Goal: Use online tool/utility: Utilize a website feature to perform a specific function

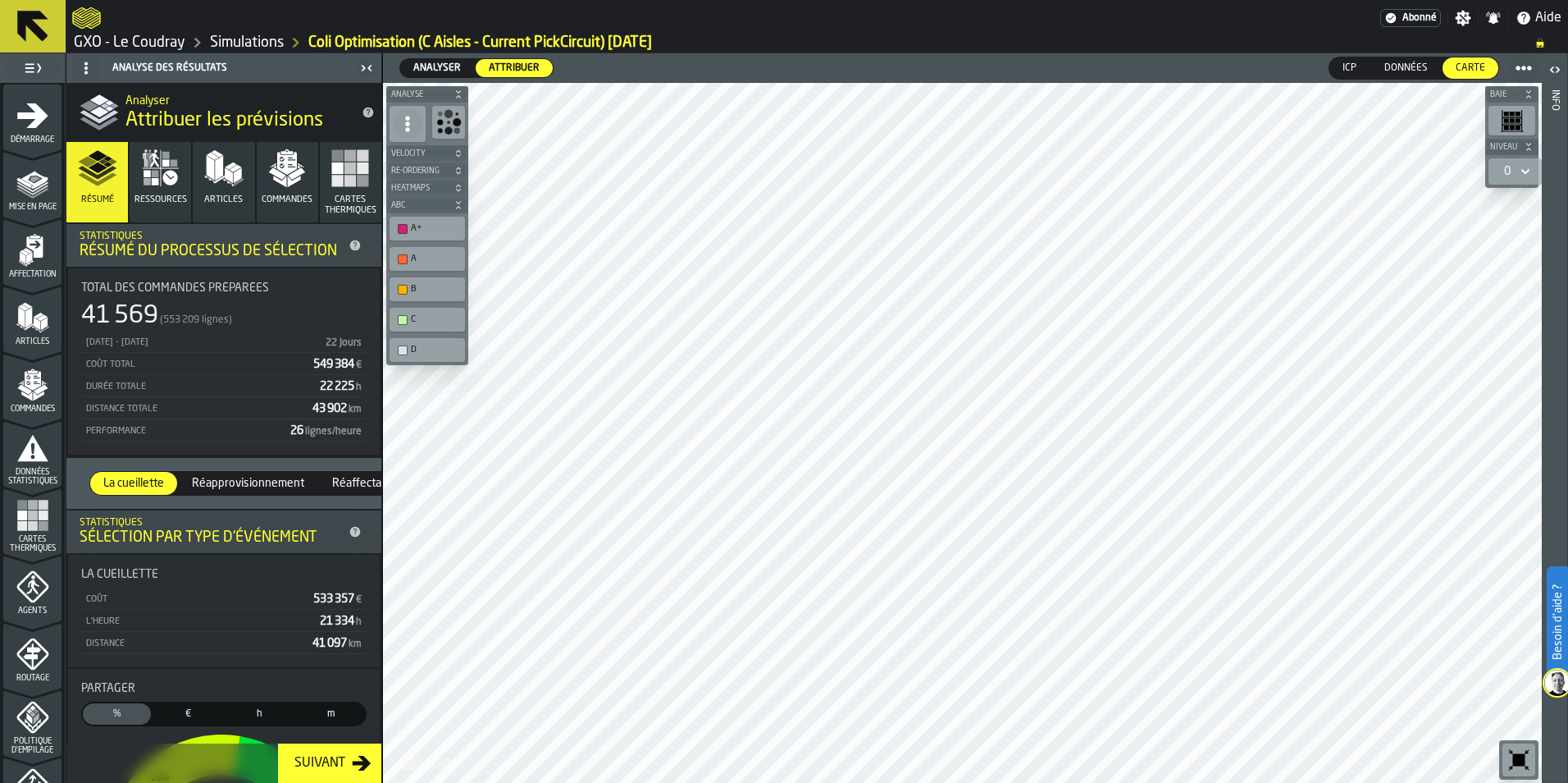
click at [44, 535] on span "Cartes thermiques" at bounding box center [32, 543] width 58 height 18
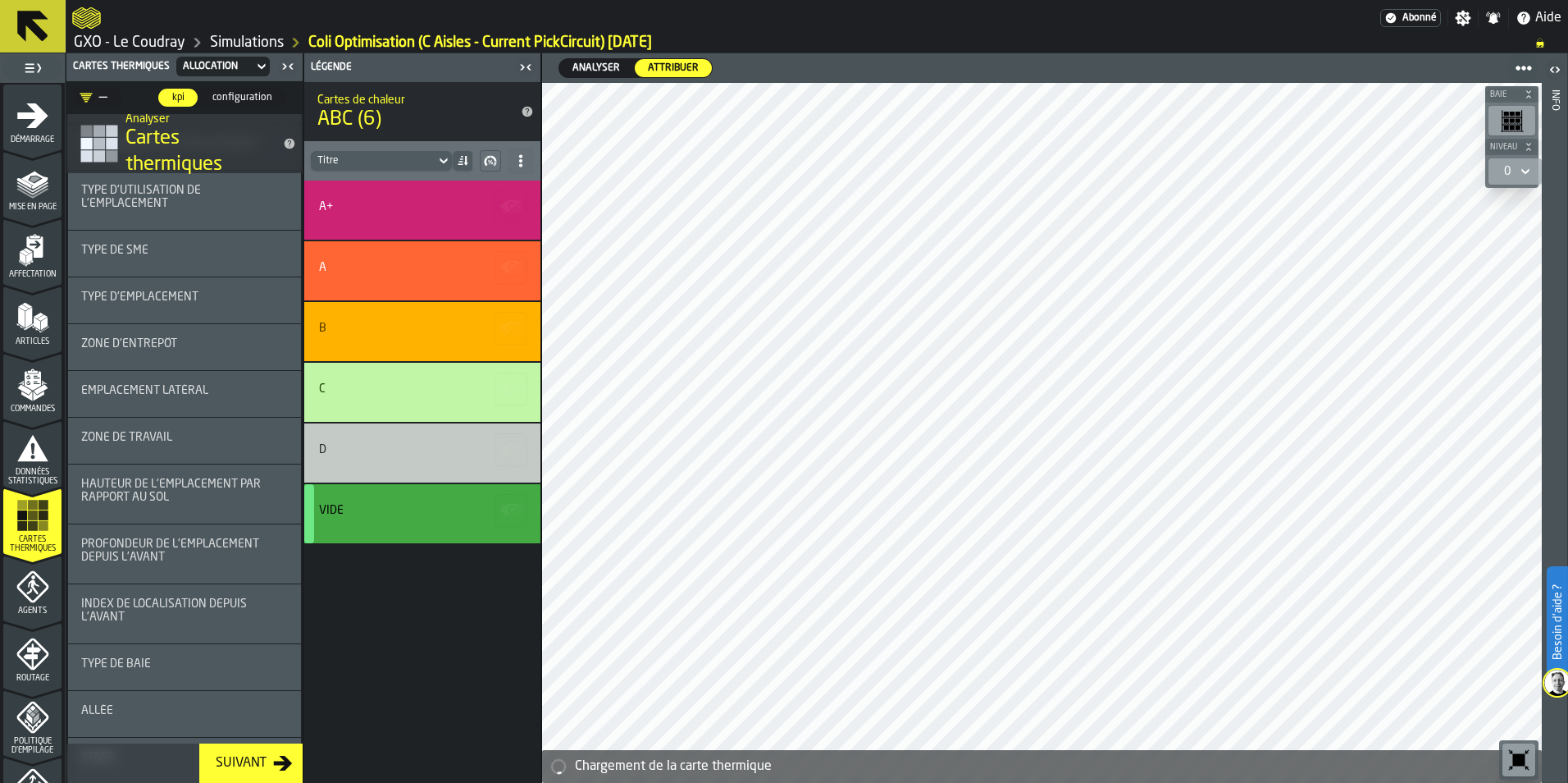
scroll to position [2790, 0]
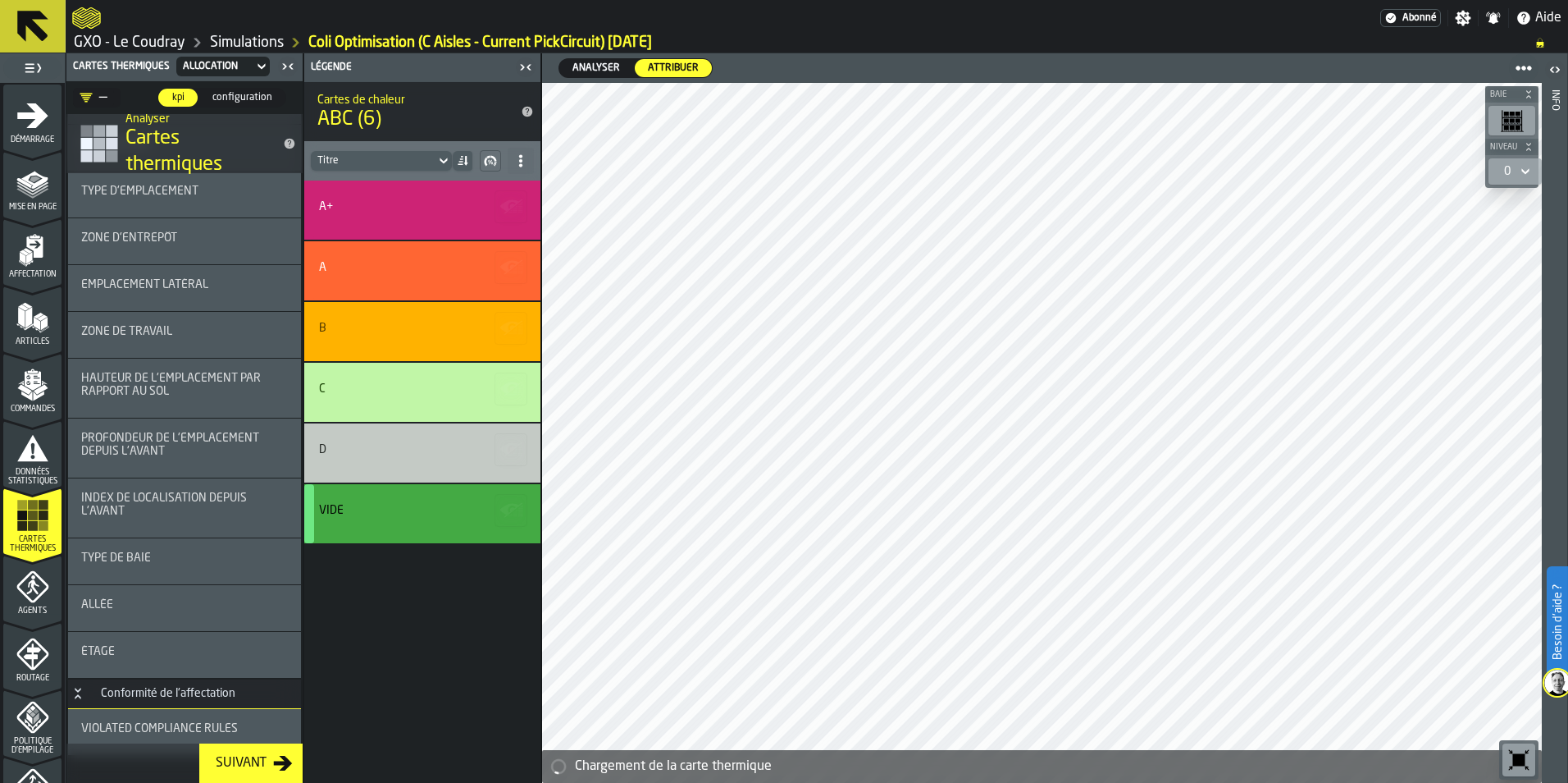
click at [440, 152] on icon at bounding box center [443, 161] width 16 height 19
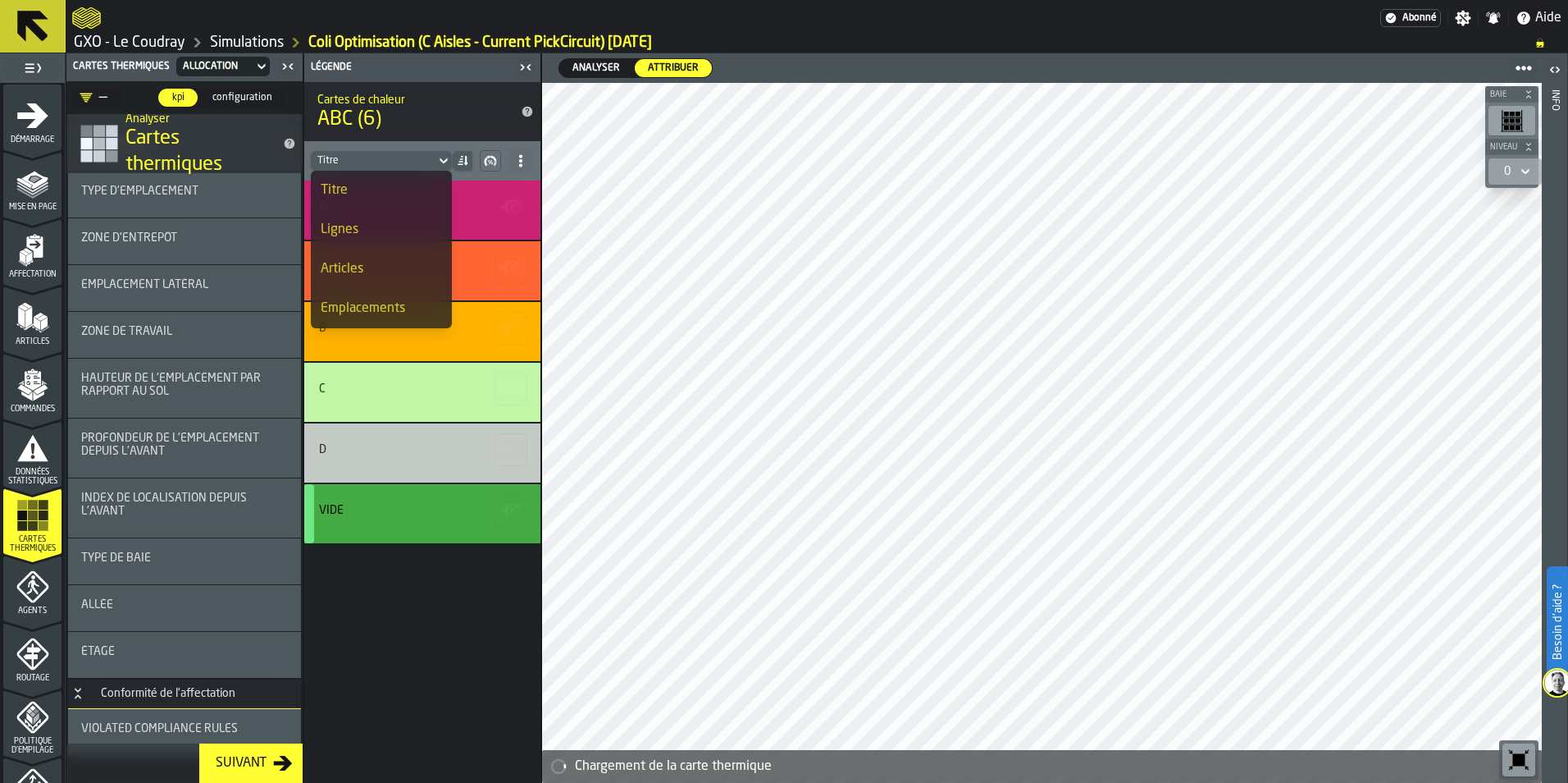
click at [440, 152] on icon at bounding box center [443, 161] width 16 height 19
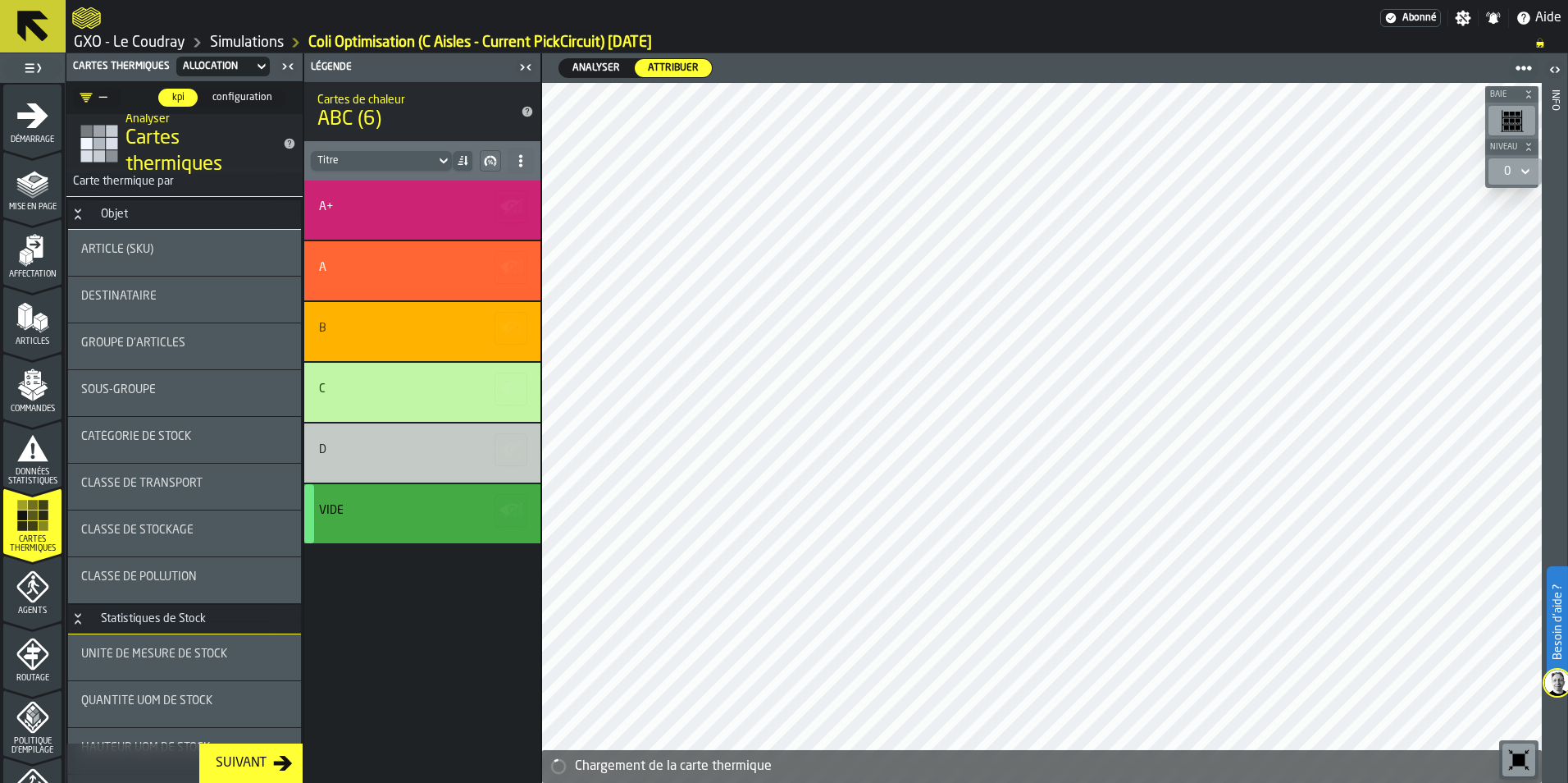
scroll to position [0, 0]
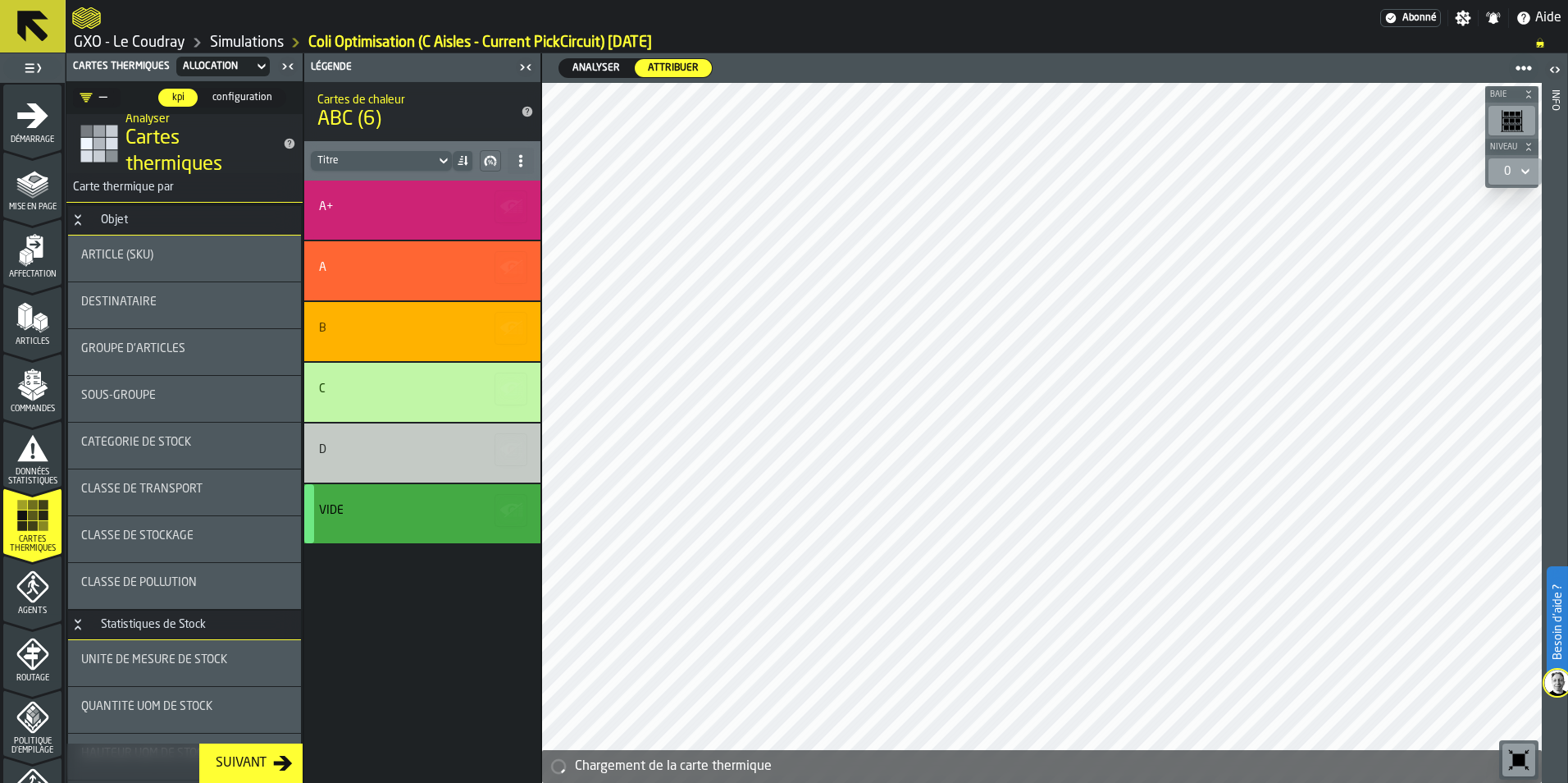
click at [170, 376] on div "sous-groupe" at bounding box center [184, 398] width 233 height 46
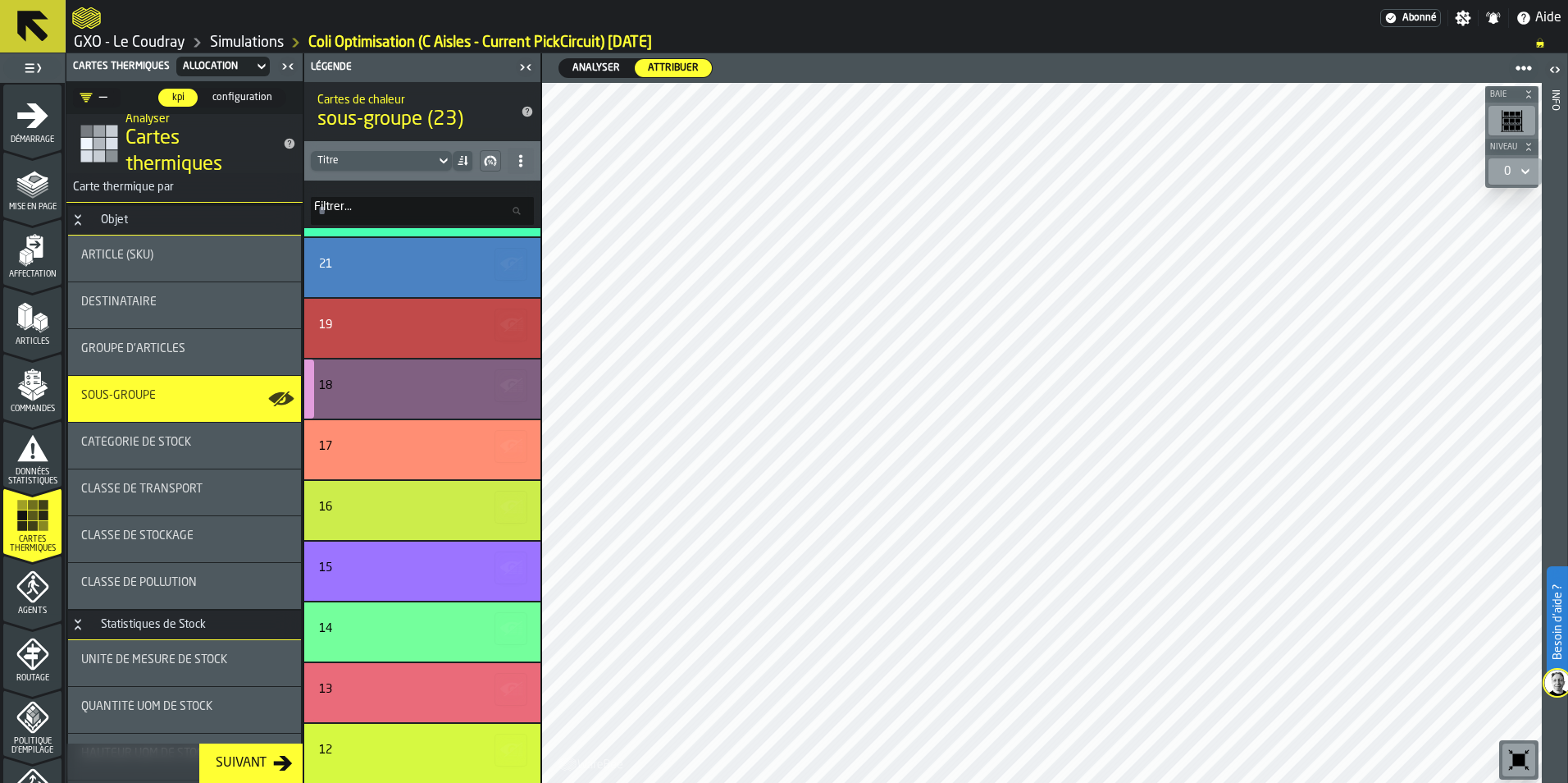
scroll to position [492, 0]
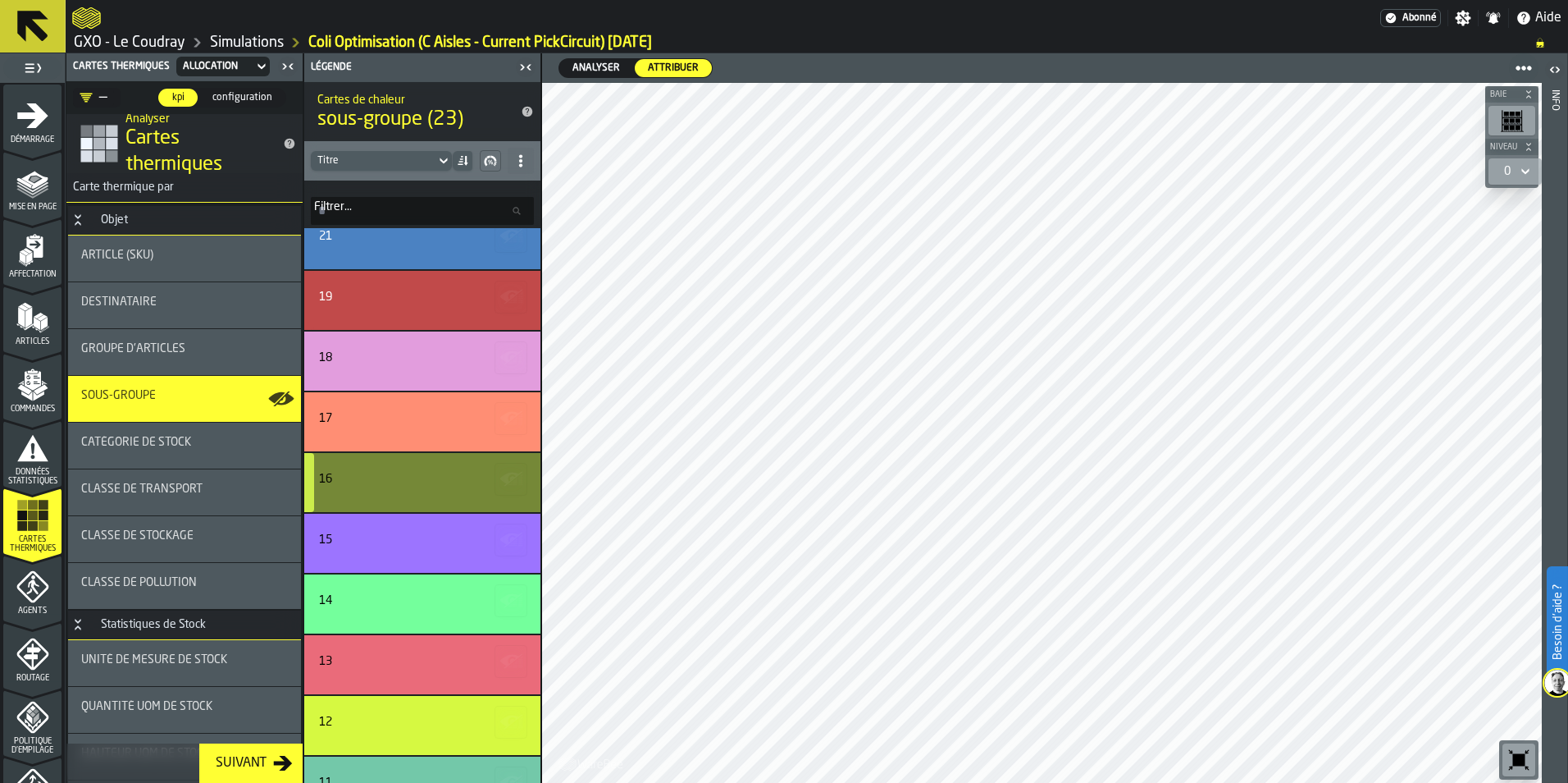
click at [397, 468] on div "16" at bounding box center [423, 482] width 237 height 59
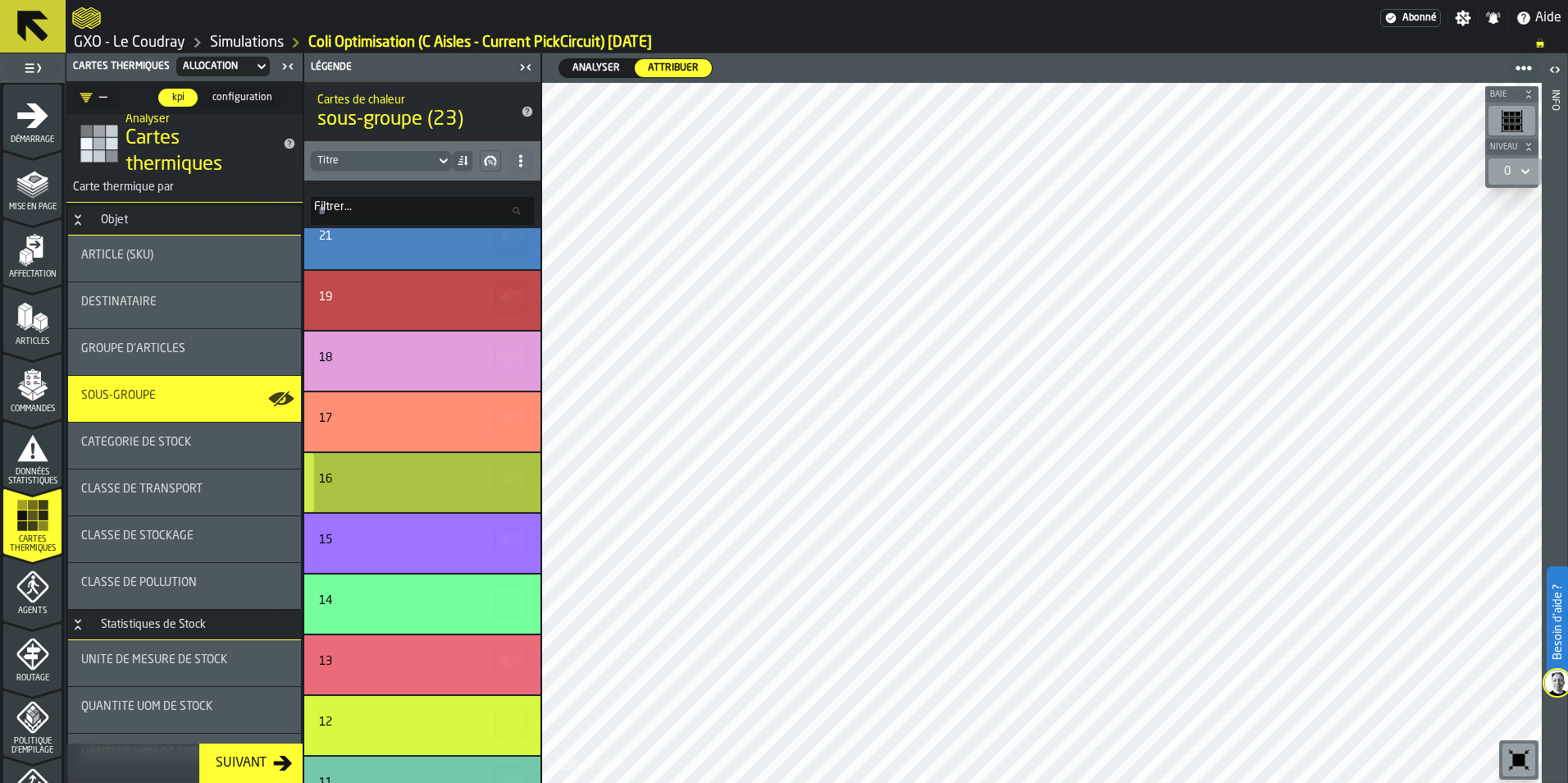
click at [495, 470] on button "button-" at bounding box center [511, 479] width 33 height 33
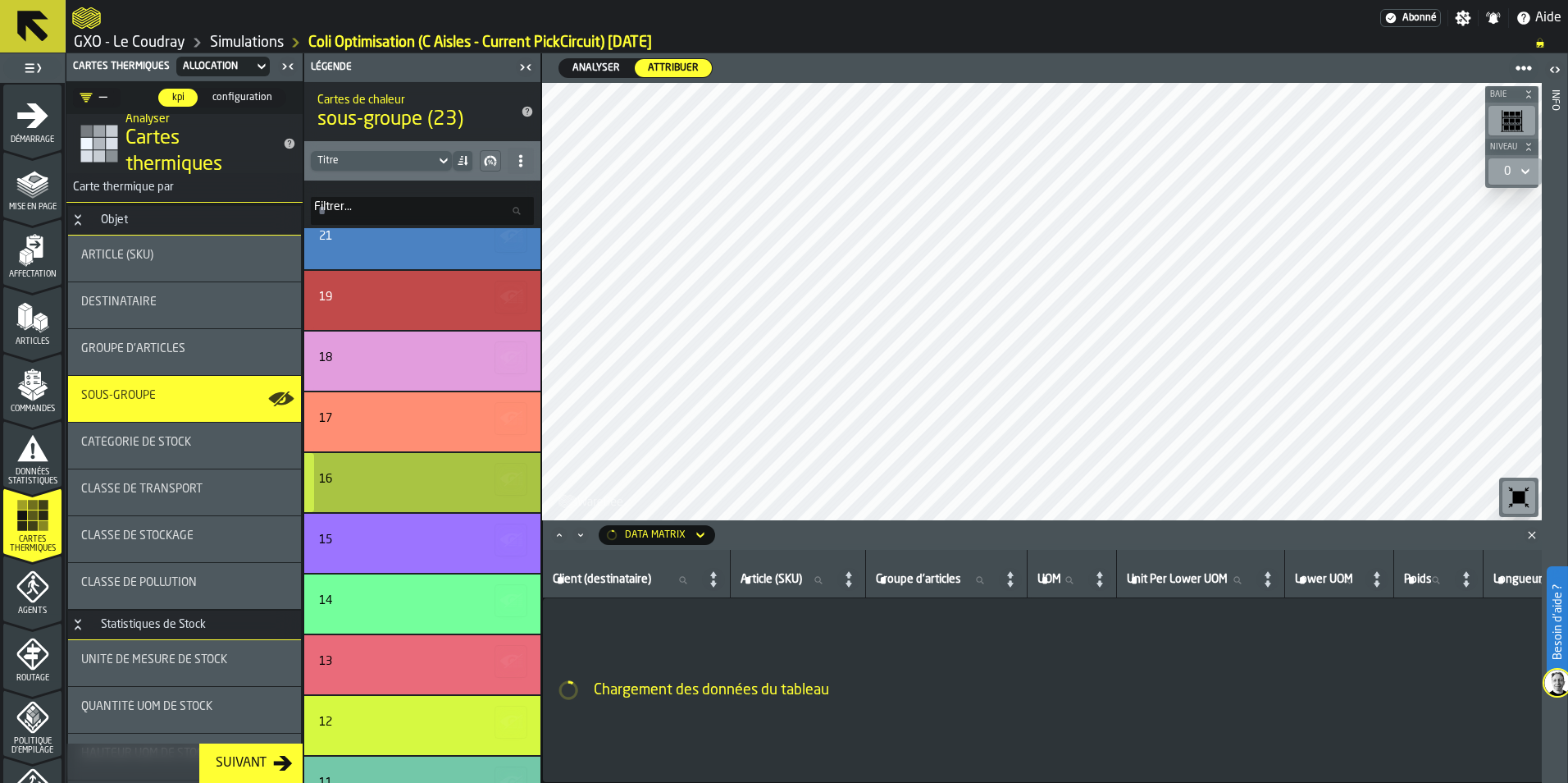
click at [498, 471] on icon "button-" at bounding box center [511, 478] width 26 height 26
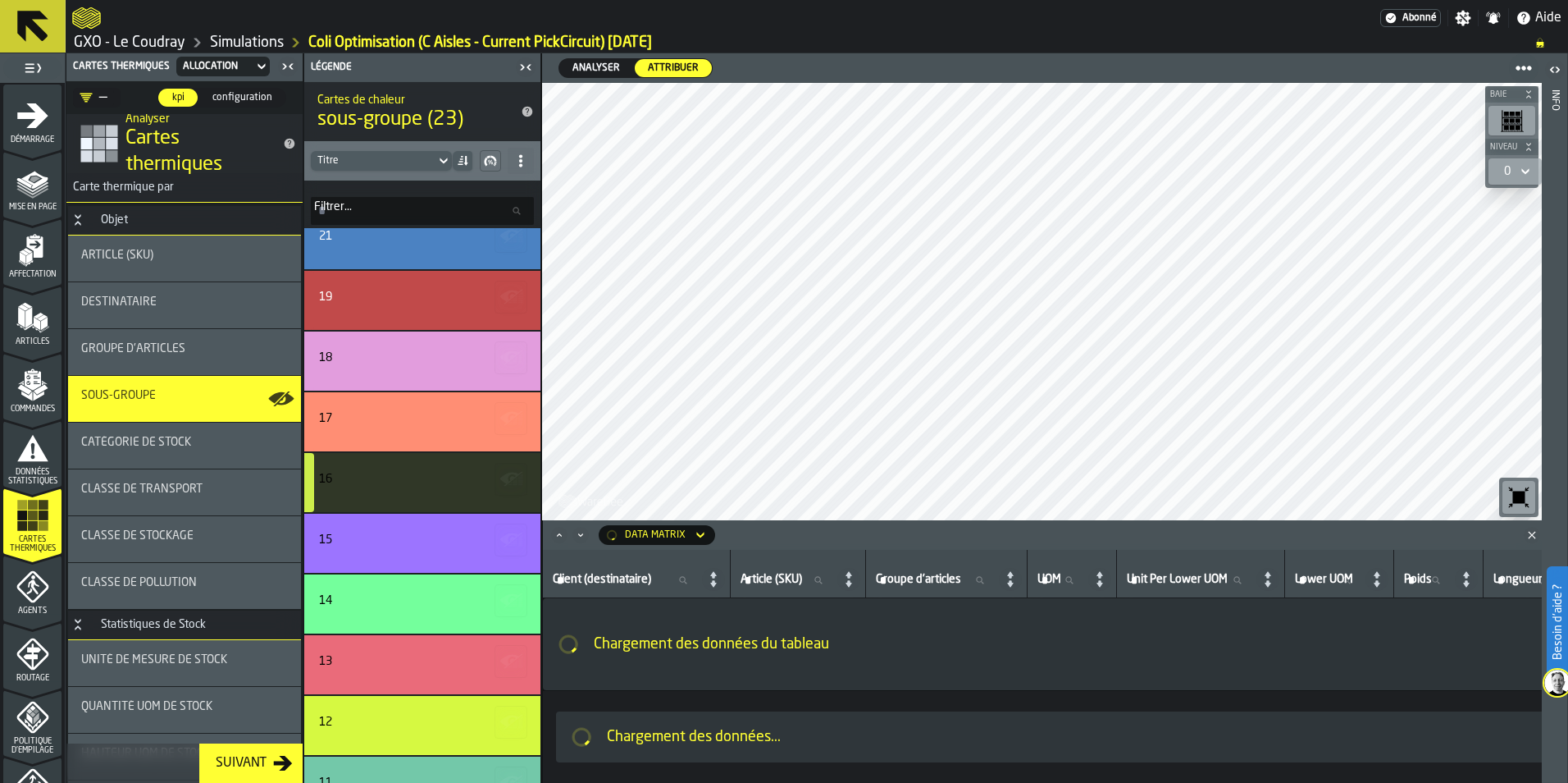
click at [1253, 533] on icon "Close" at bounding box center [1532, 535] width 16 height 16
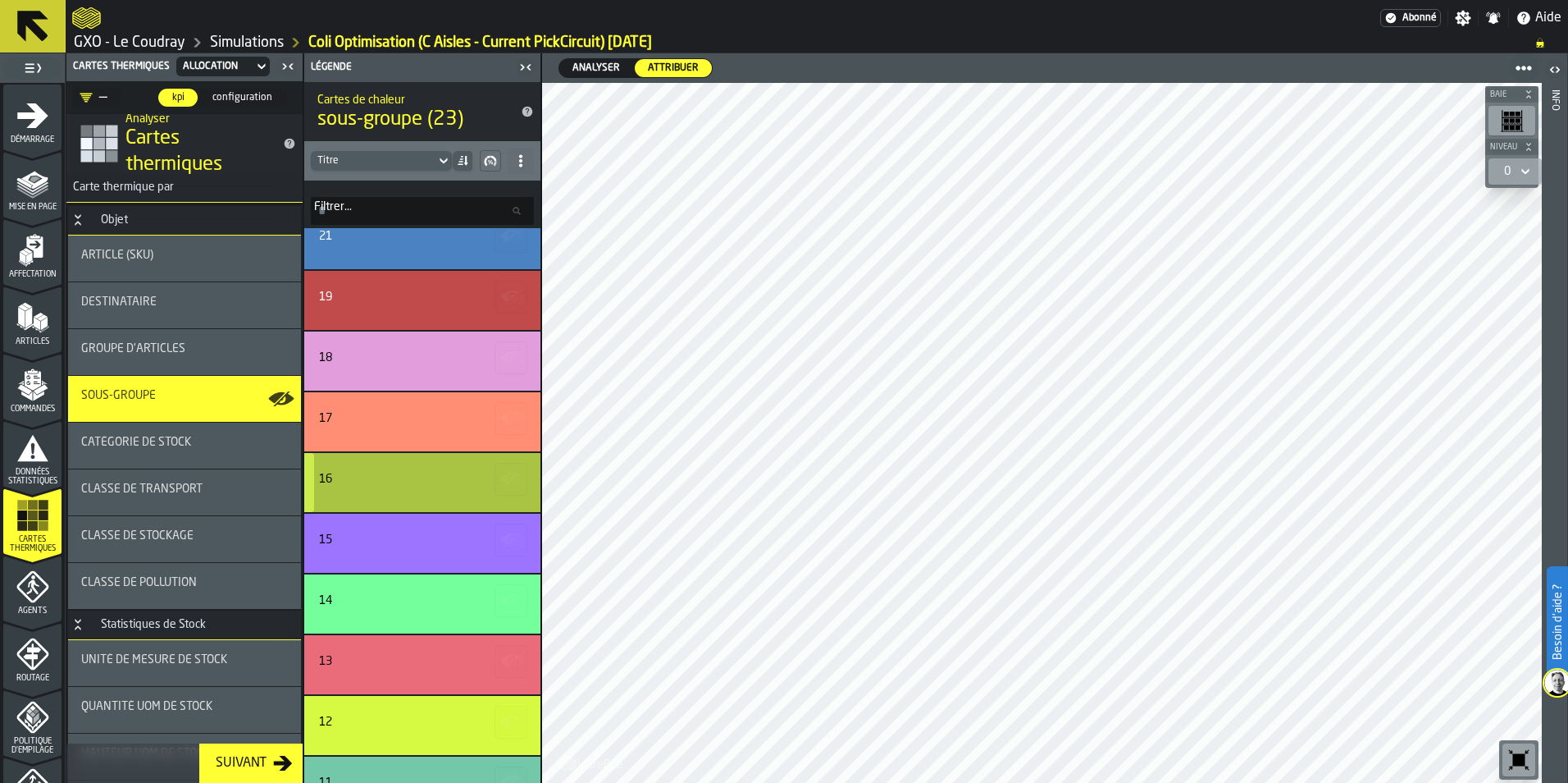
click at [499, 471] on icon "button-" at bounding box center [511, 478] width 26 height 26
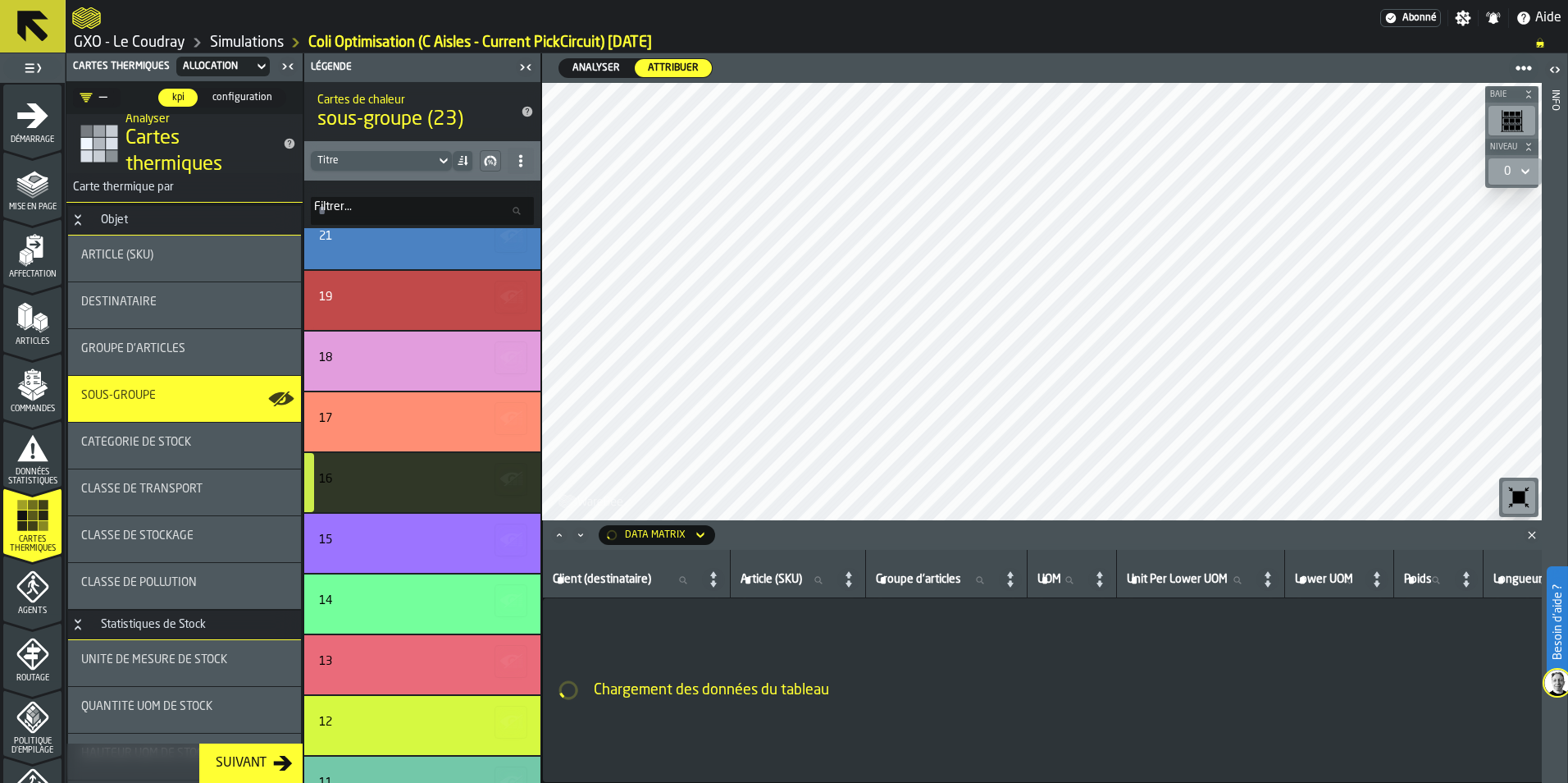
click at [1253, 537] on polygon "Close" at bounding box center [1532, 535] width 8 height 8
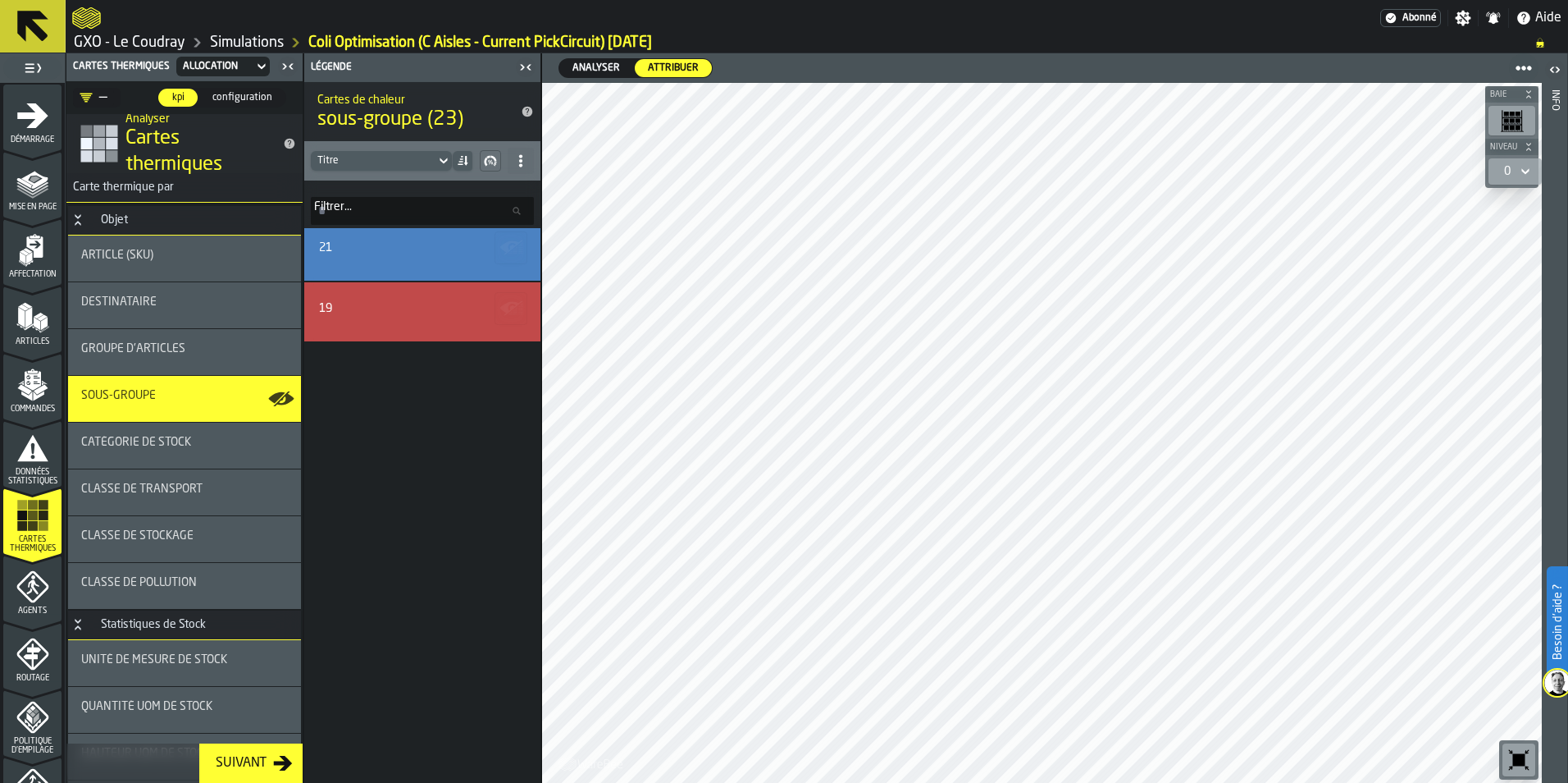
scroll to position [0, 0]
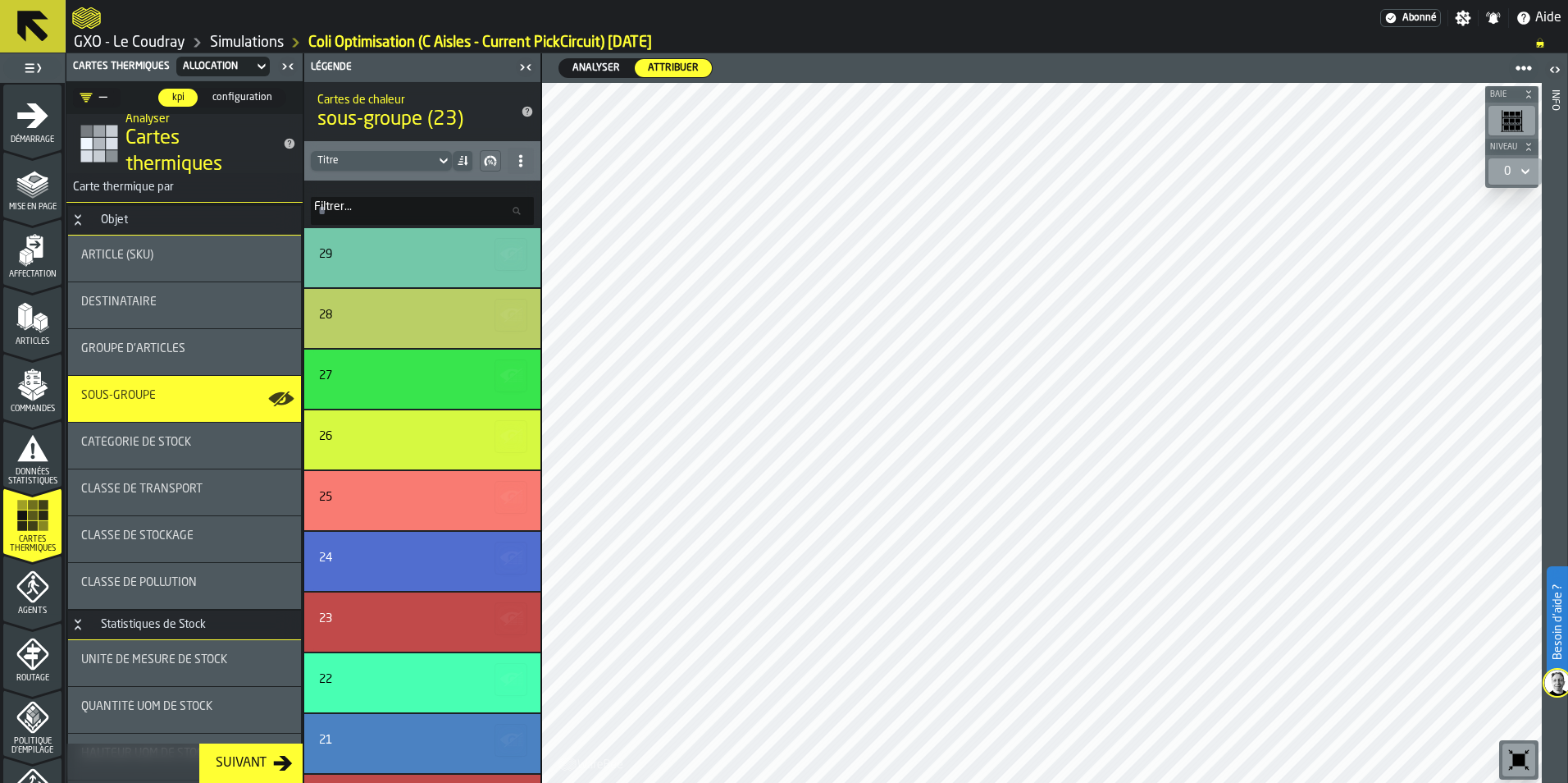
click at [513, 162] on span at bounding box center [521, 160] width 26 height 26
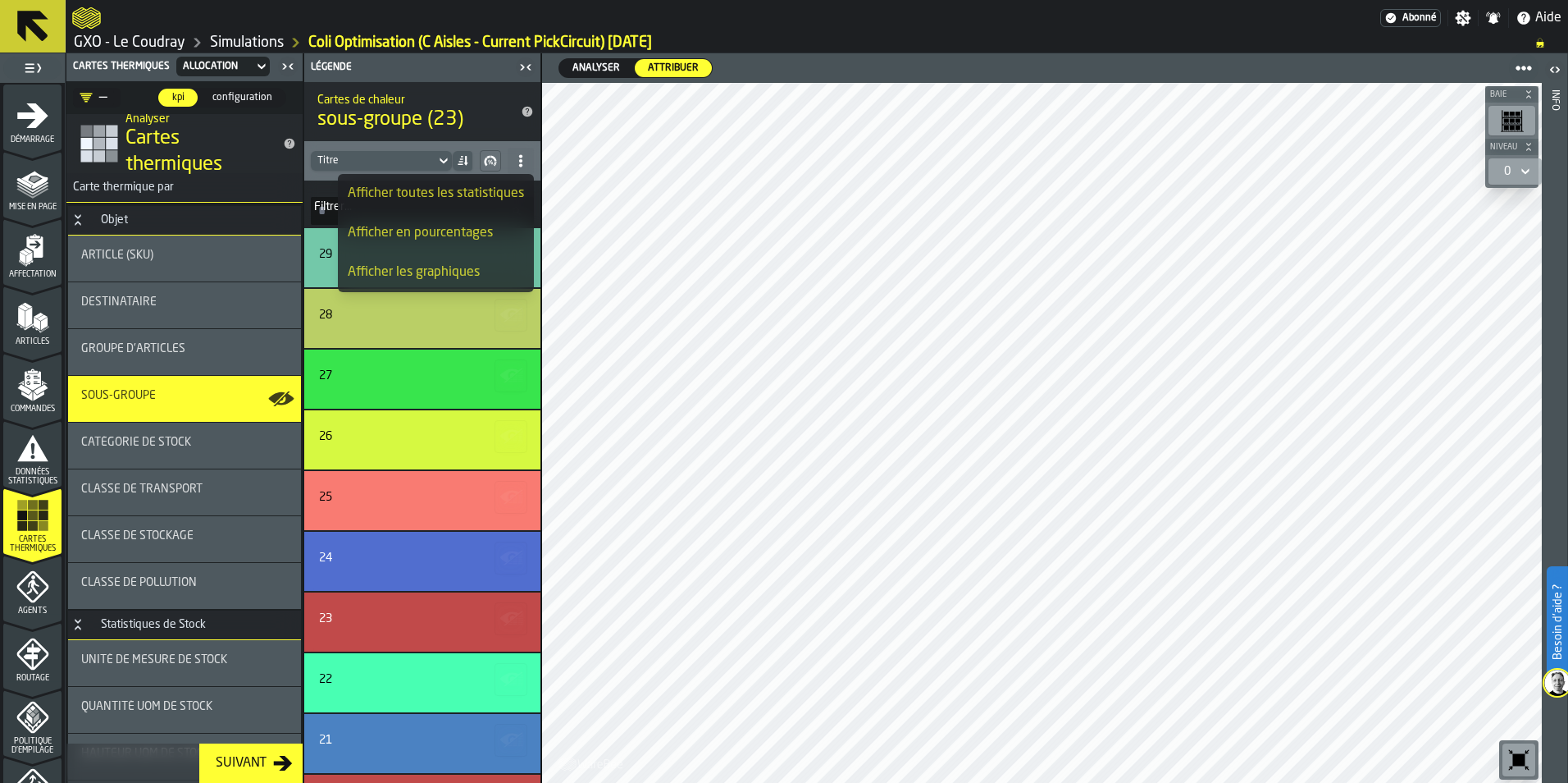
click at [513, 162] on span at bounding box center [521, 160] width 26 height 26
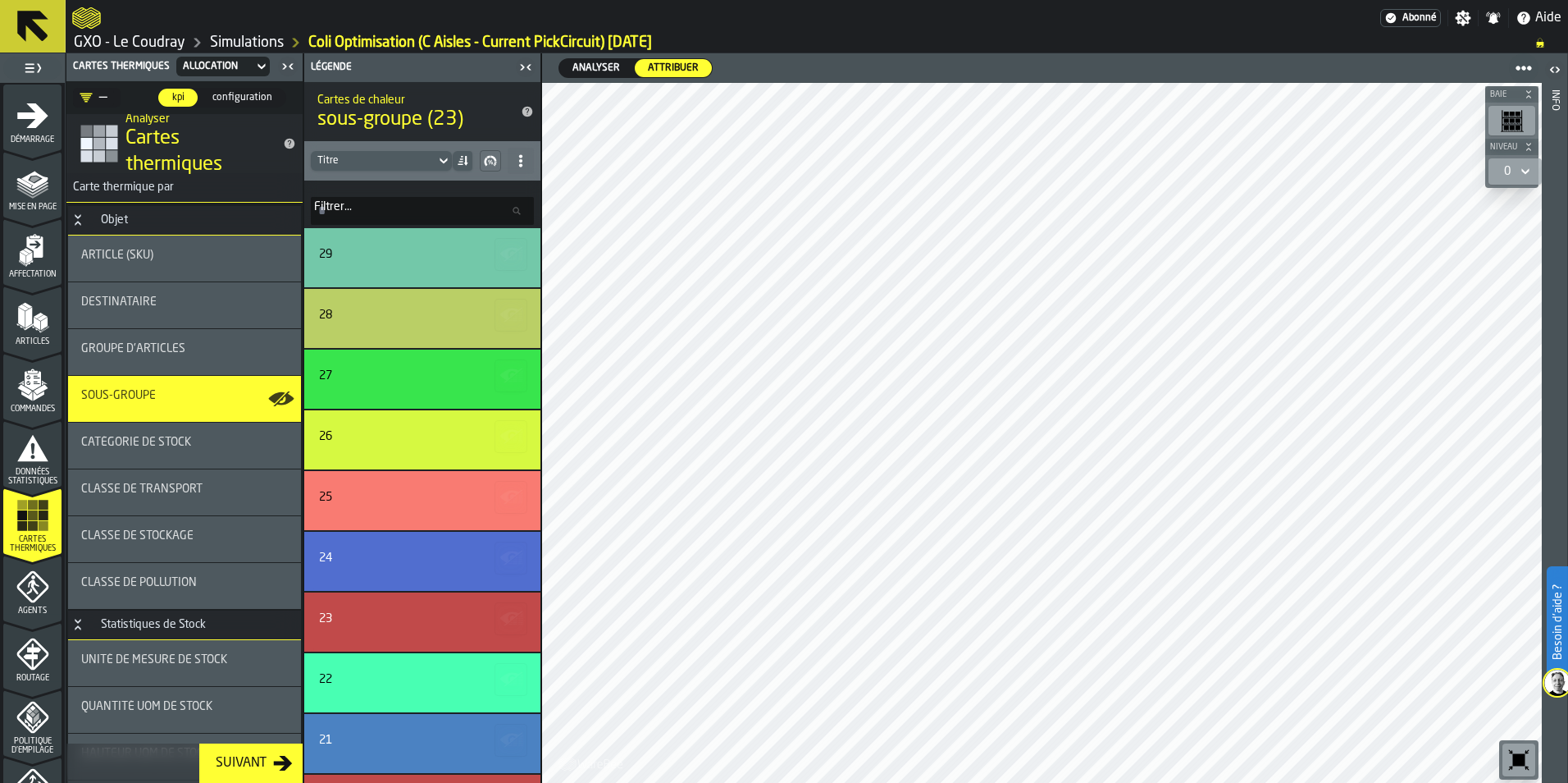
click at [519, 152] on span at bounding box center [521, 160] width 26 height 26
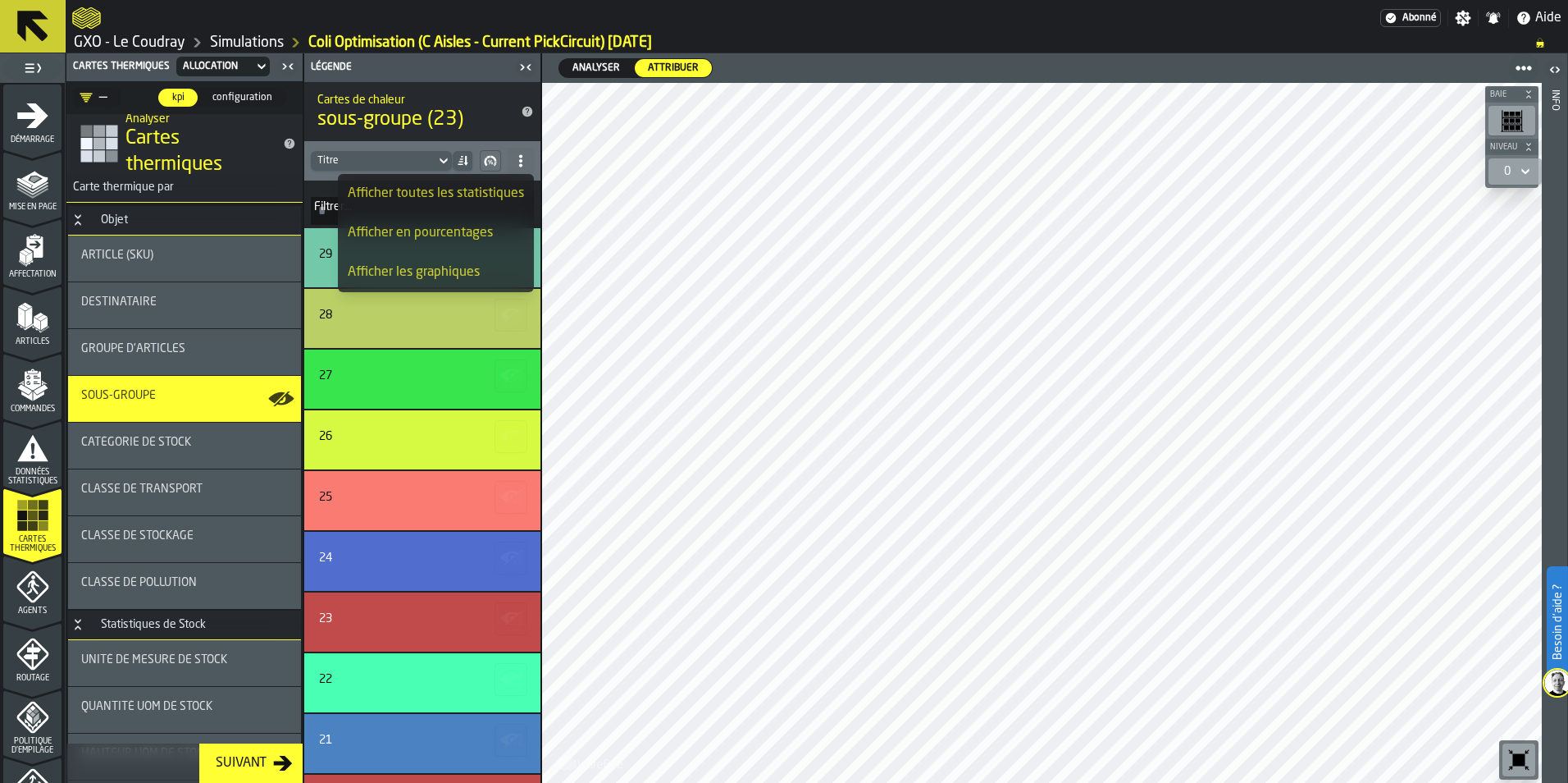
click at [437, 157] on icon at bounding box center [443, 161] width 16 height 19
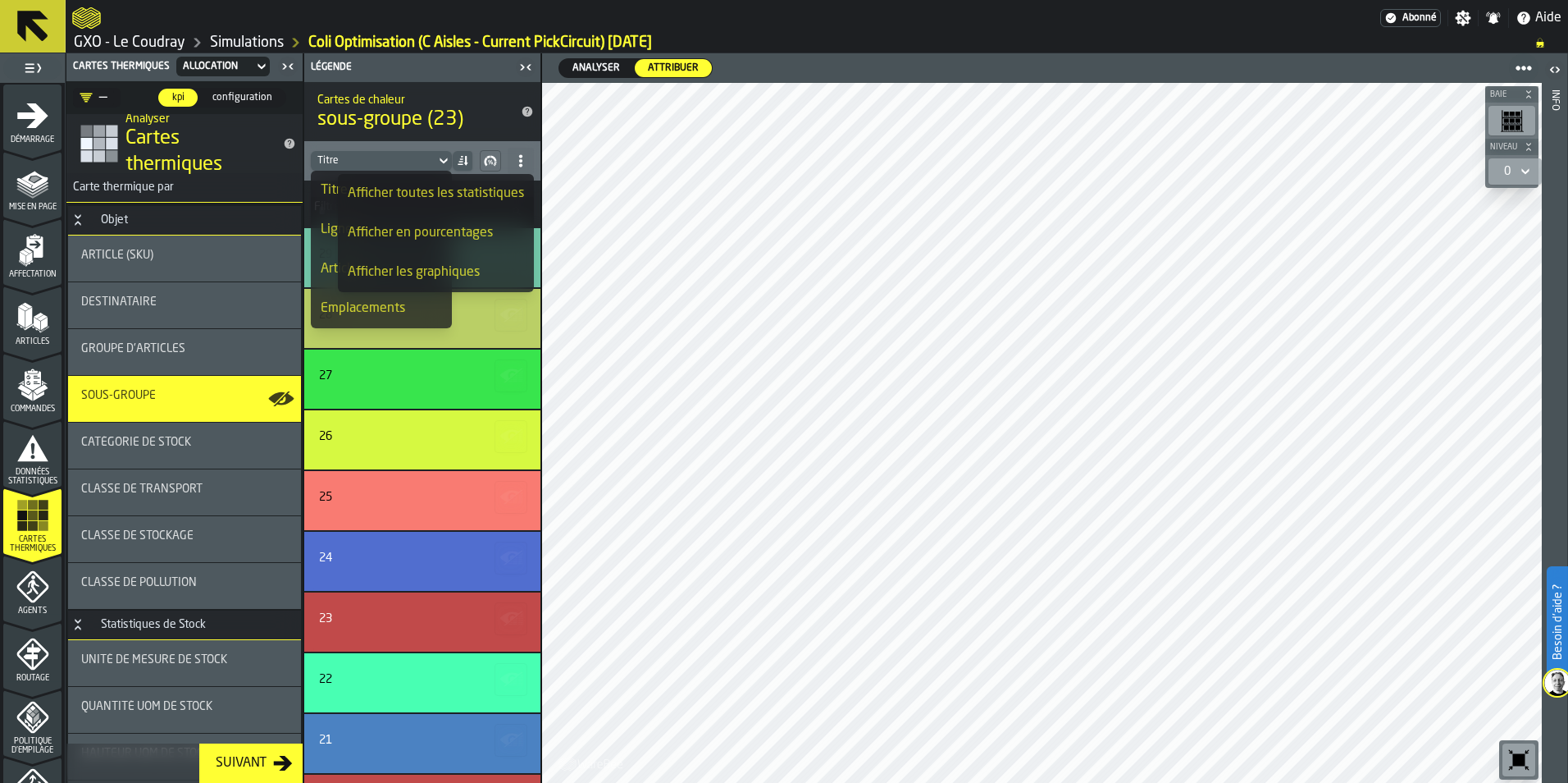
click at [437, 157] on icon at bounding box center [443, 161] width 16 height 19
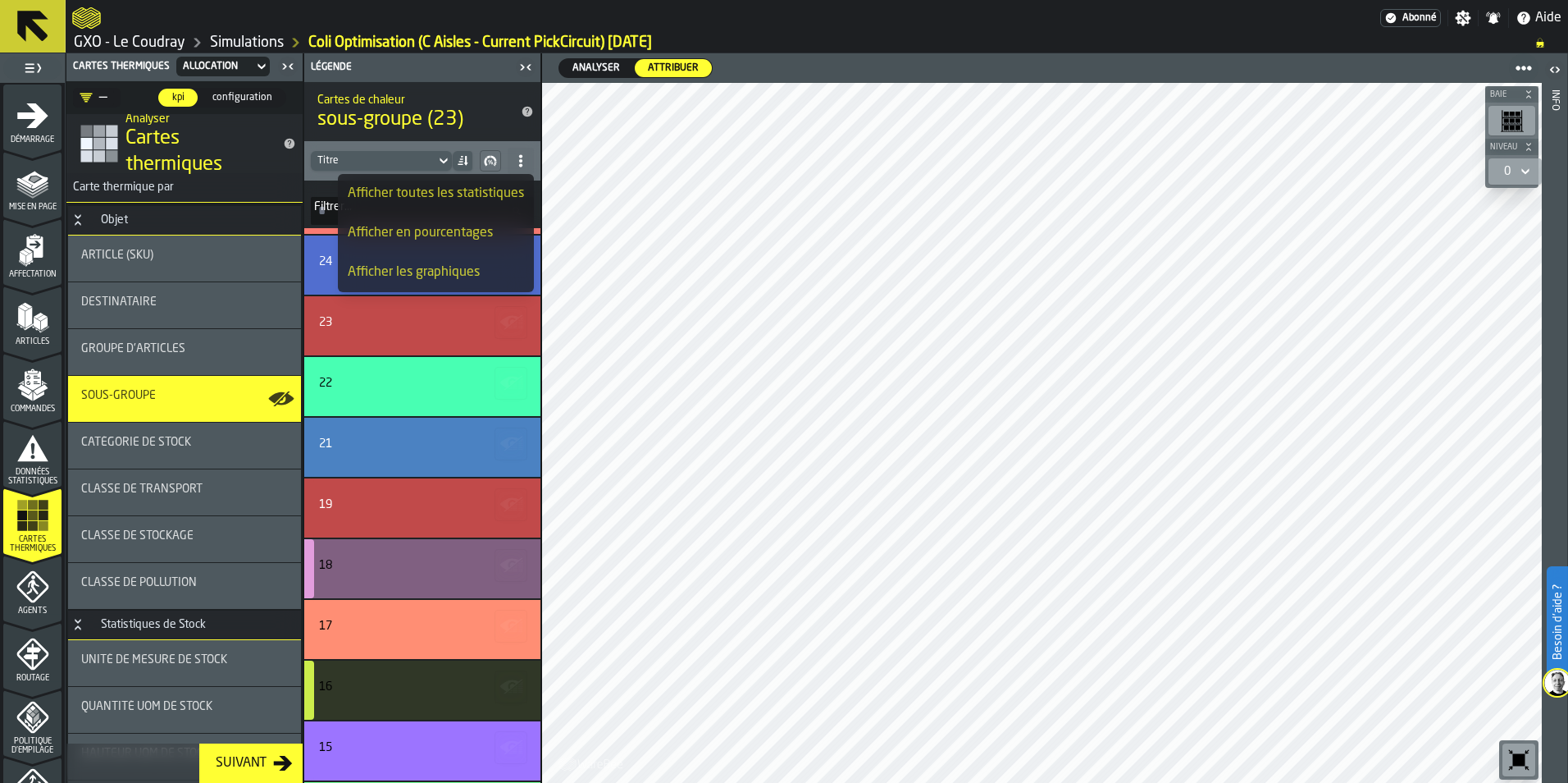
scroll to position [328, 0]
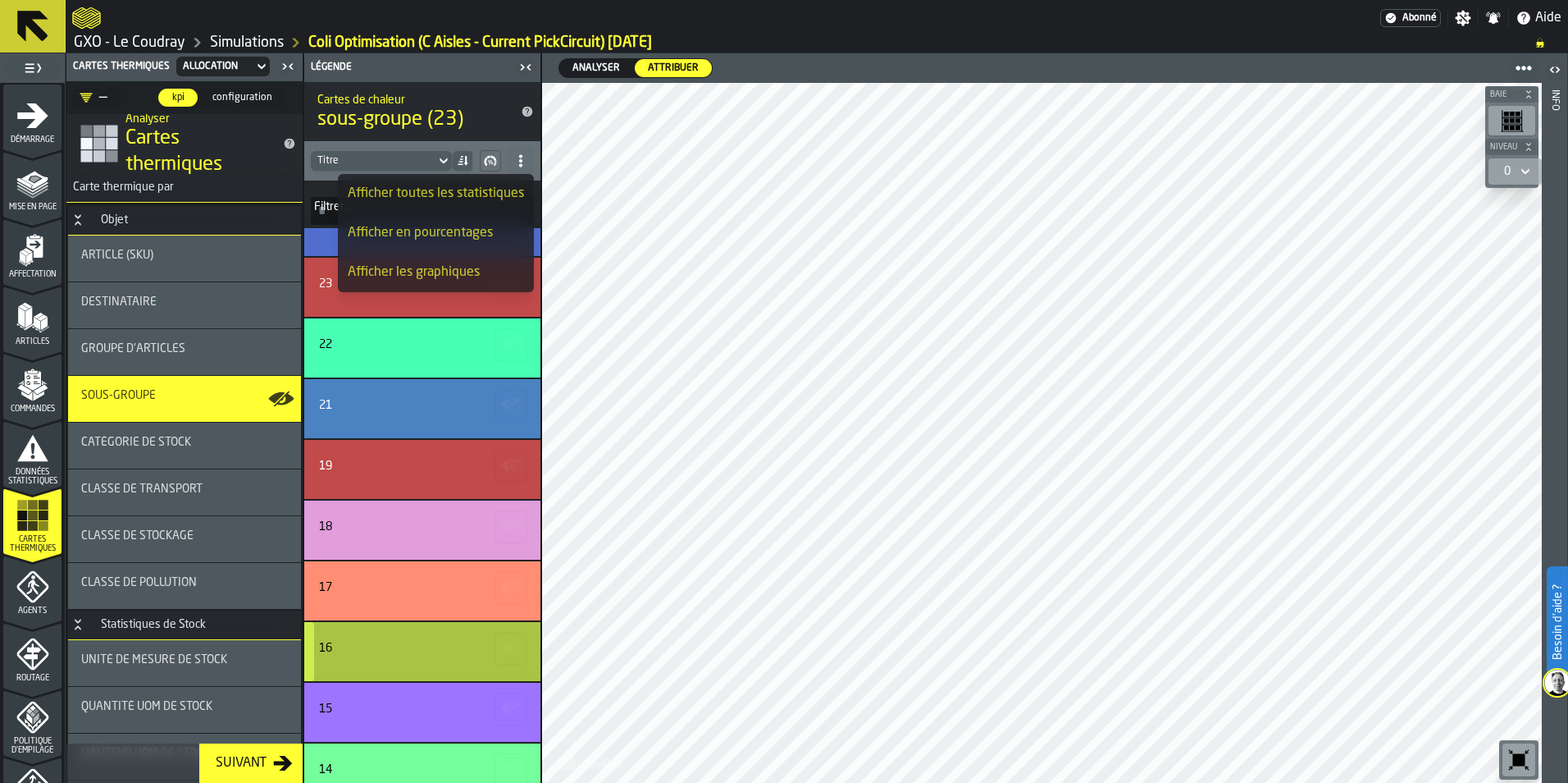
click at [498, 641] on icon "button-" at bounding box center [511, 648] width 26 height 26
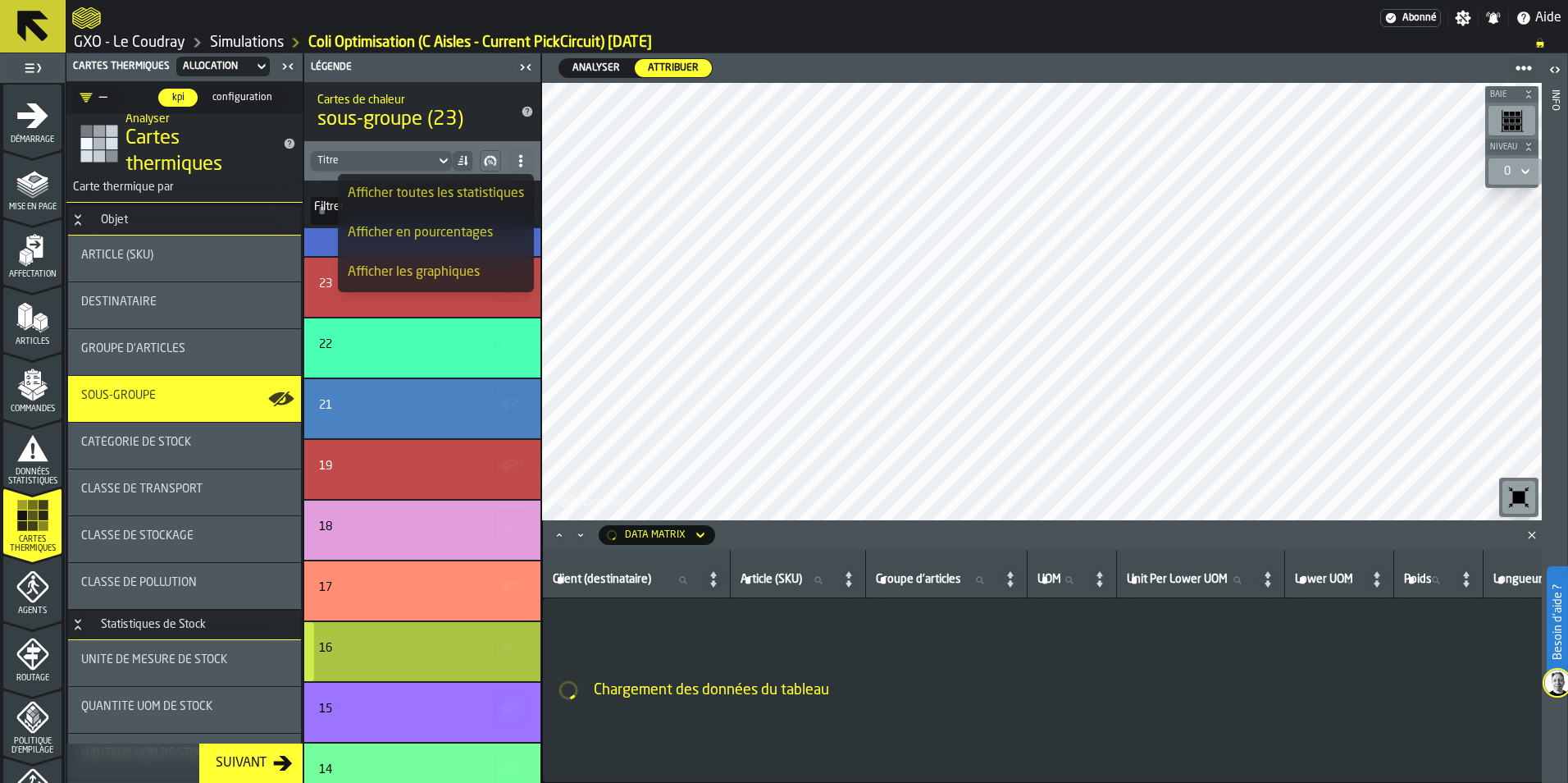
click at [513, 649] on icon "button-" at bounding box center [511, 648] width 26 height 26
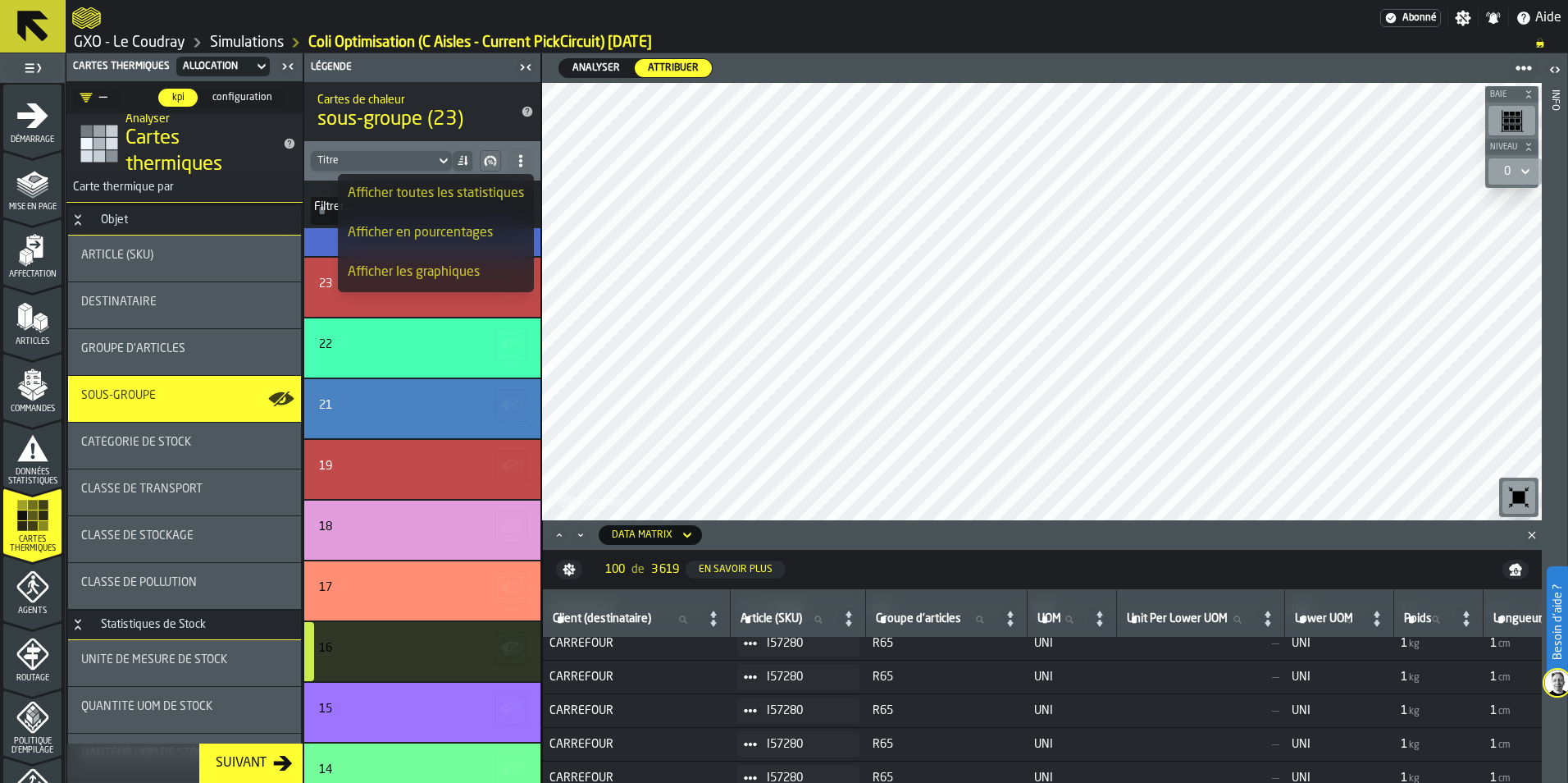
scroll to position [164, 0]
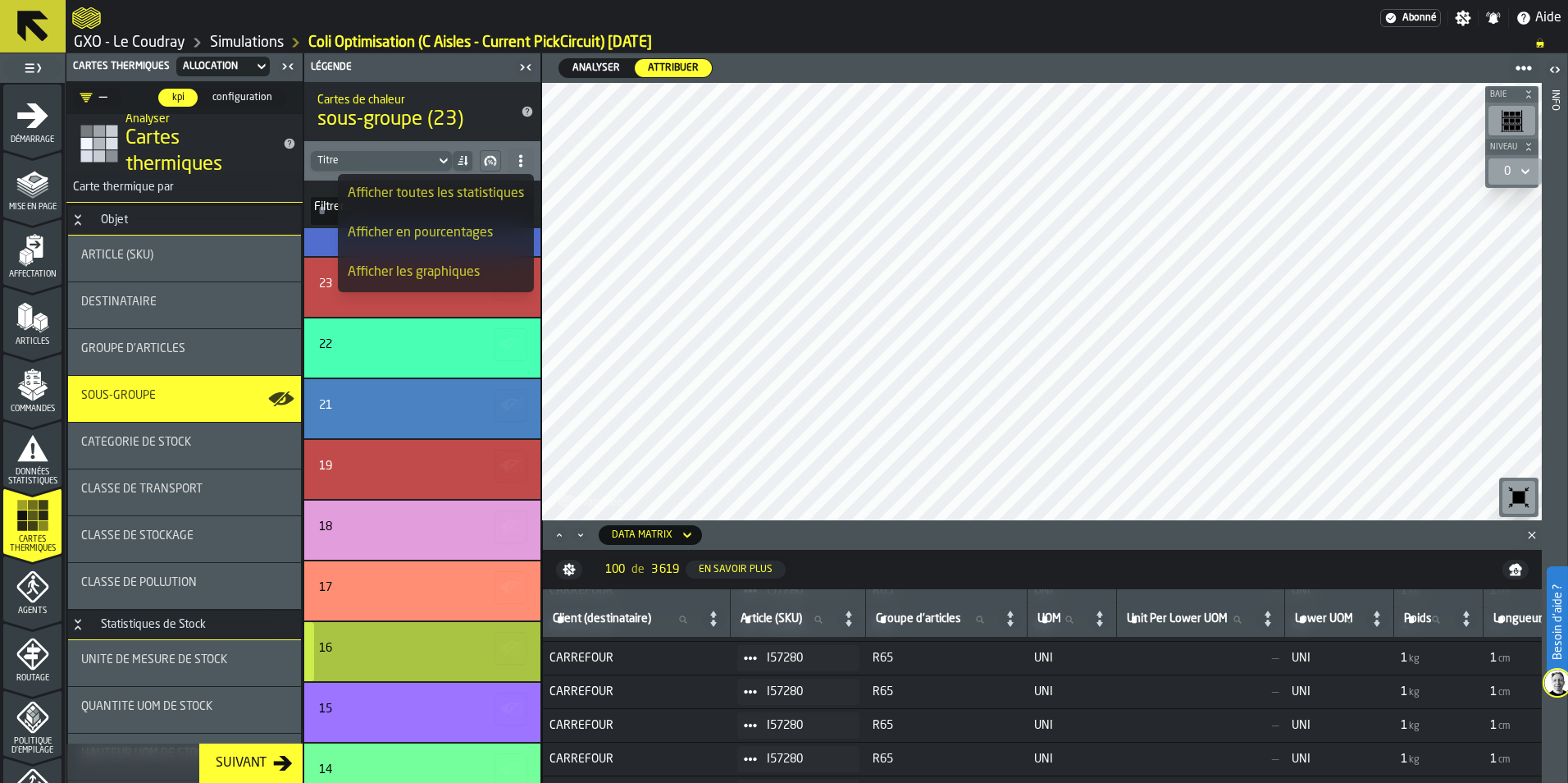
click at [308, 642] on div "button-" at bounding box center [309, 651] width 10 height 59
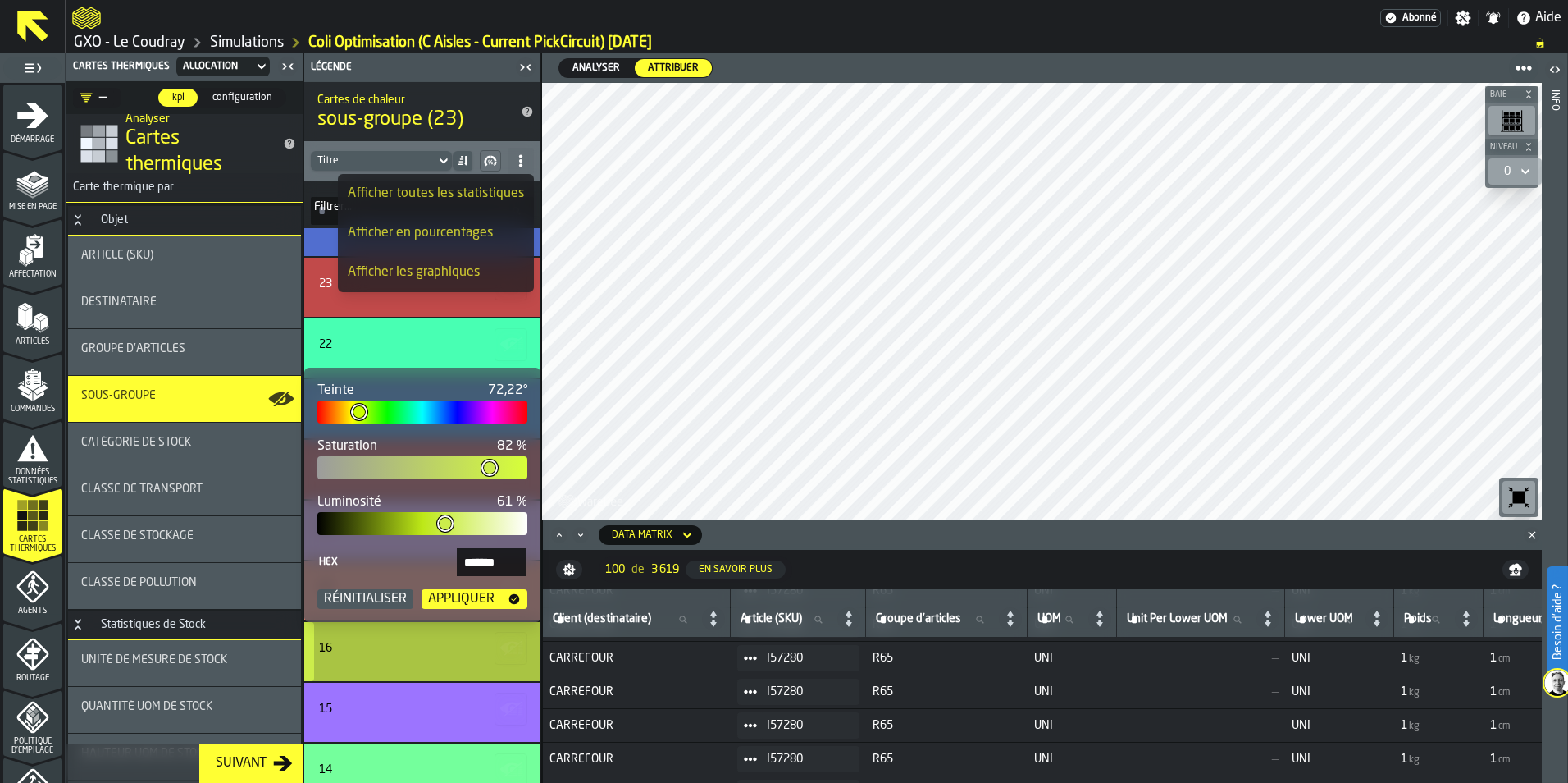
click at [472, 594] on div "Appliquer" at bounding box center [462, 599] width 80 height 19
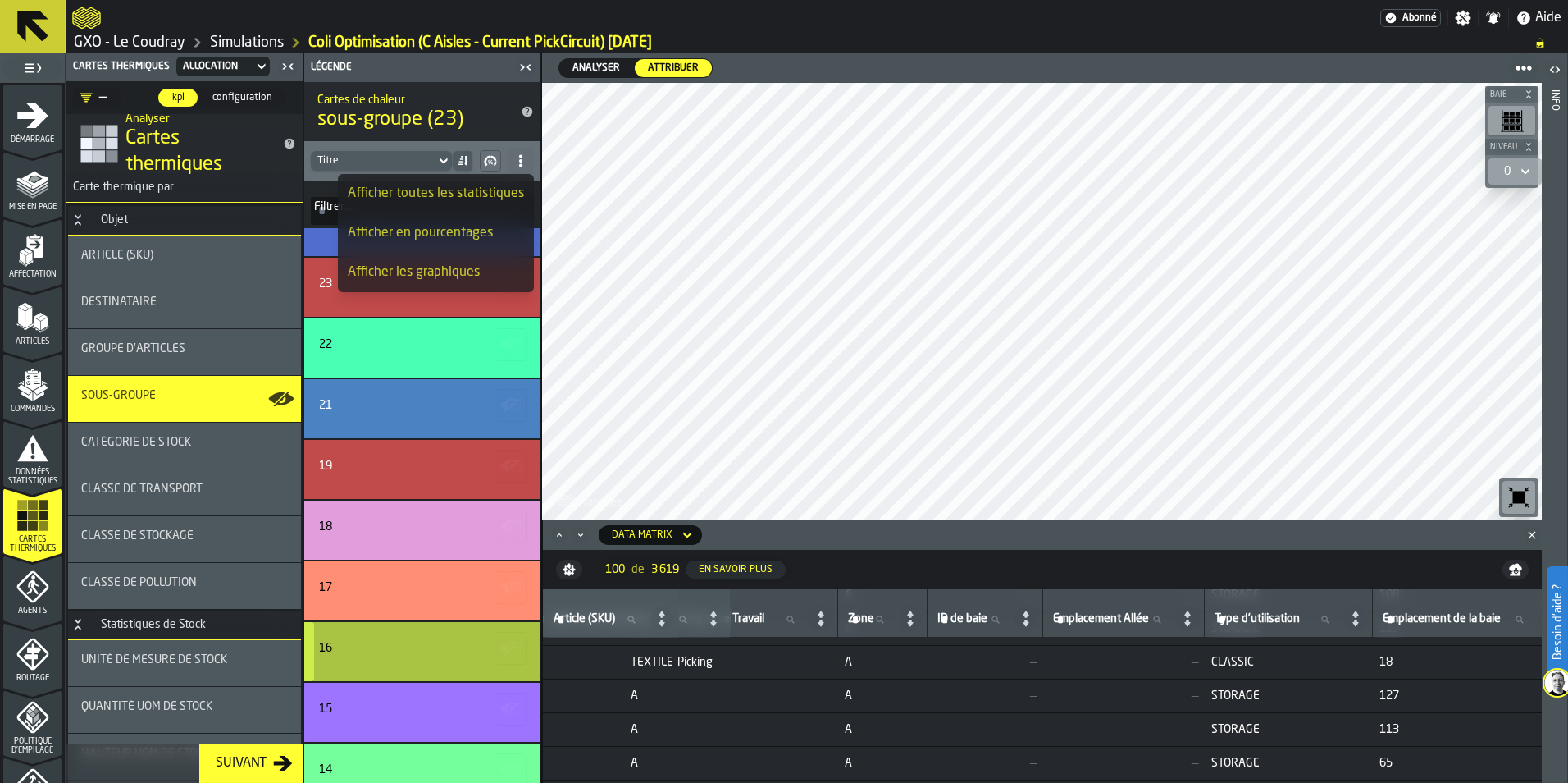
scroll to position [328, 8336]
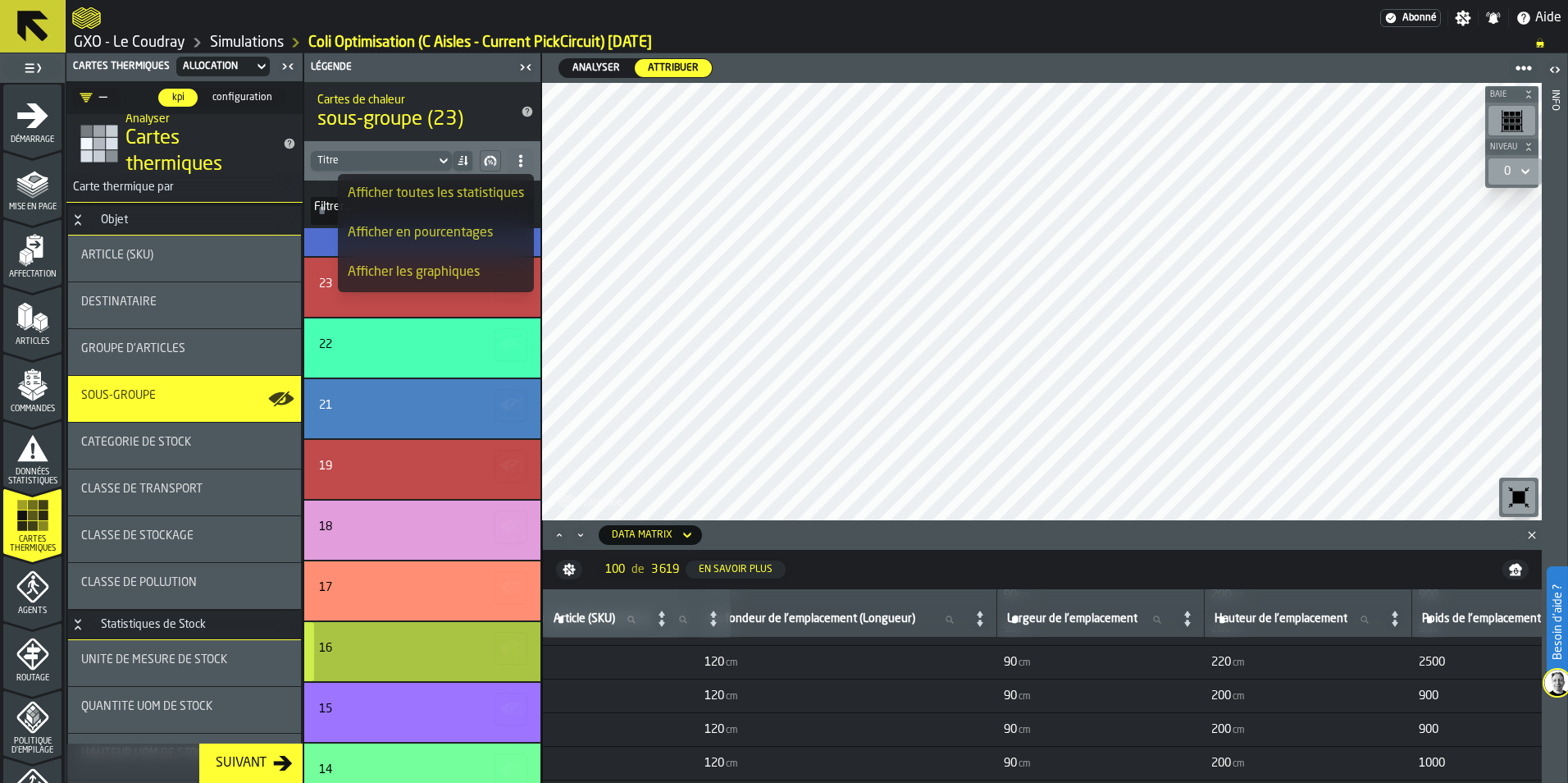
click at [1253, 535] on icon "Close" at bounding box center [1532, 535] width 16 height 16
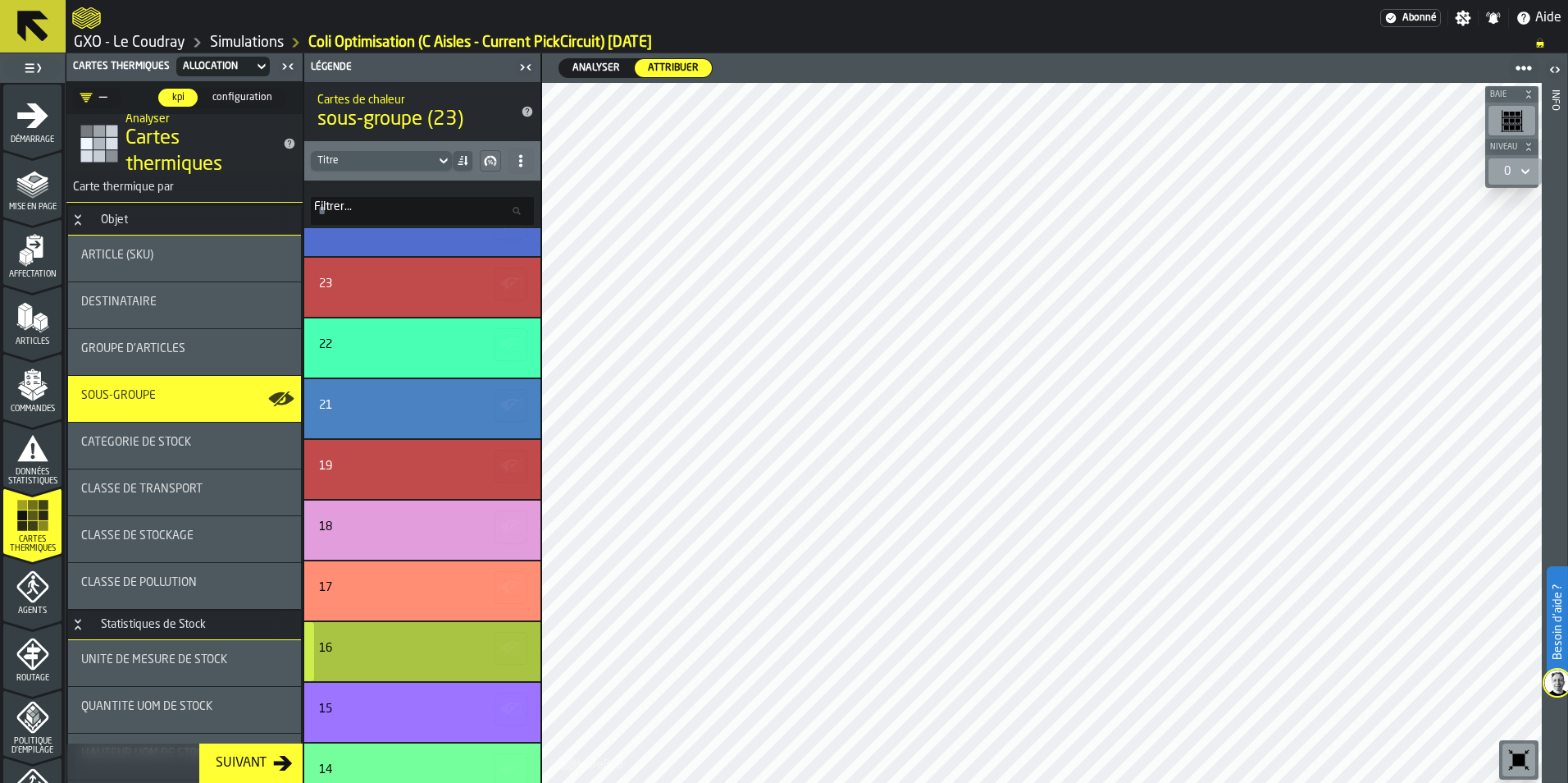
click at [343, 635] on div "16" at bounding box center [423, 651] width 237 height 59
click at [197, 398] on div "sous-groupe" at bounding box center [184, 396] width 207 height 14
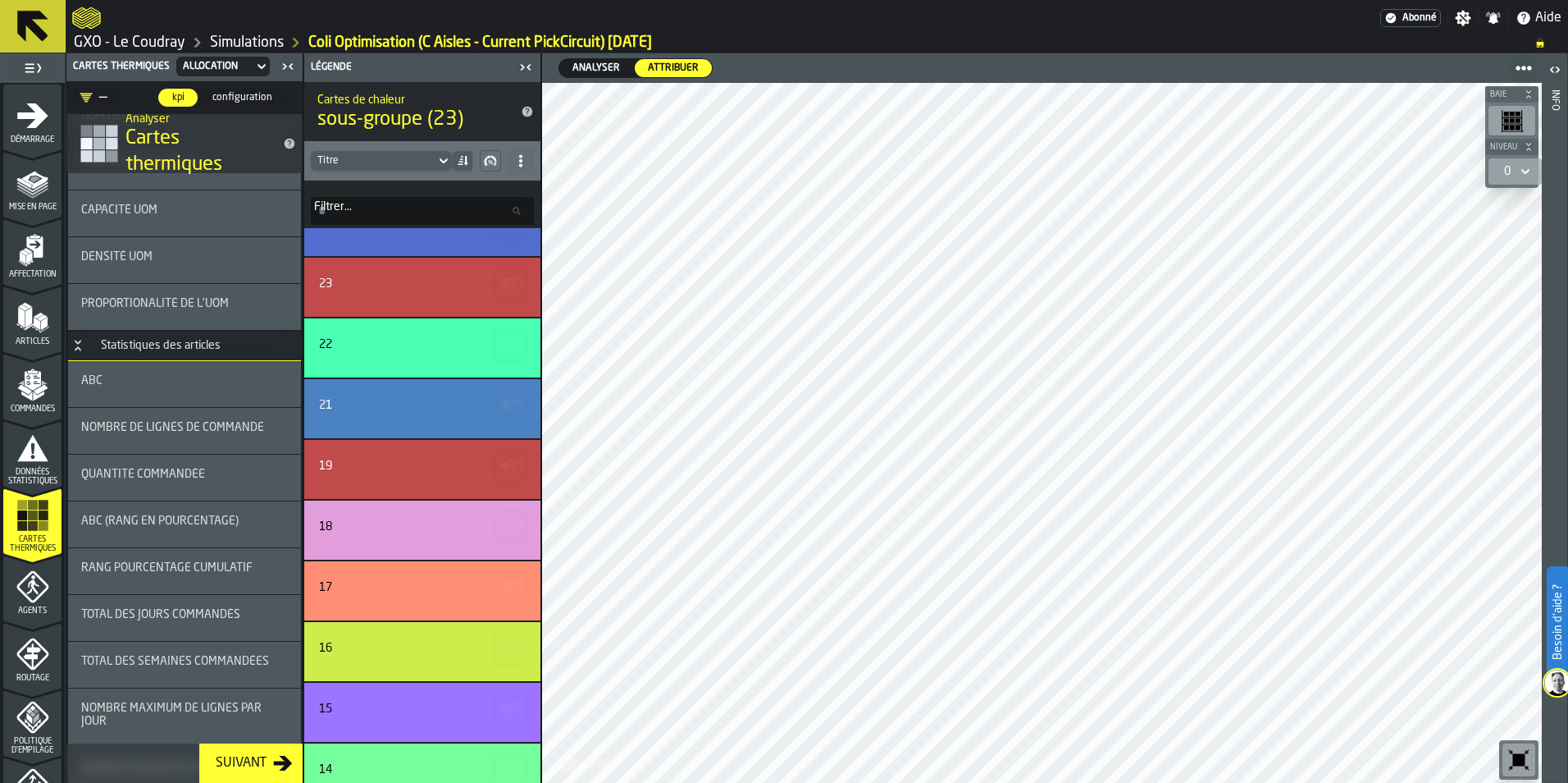
scroll to position [1313, 0]
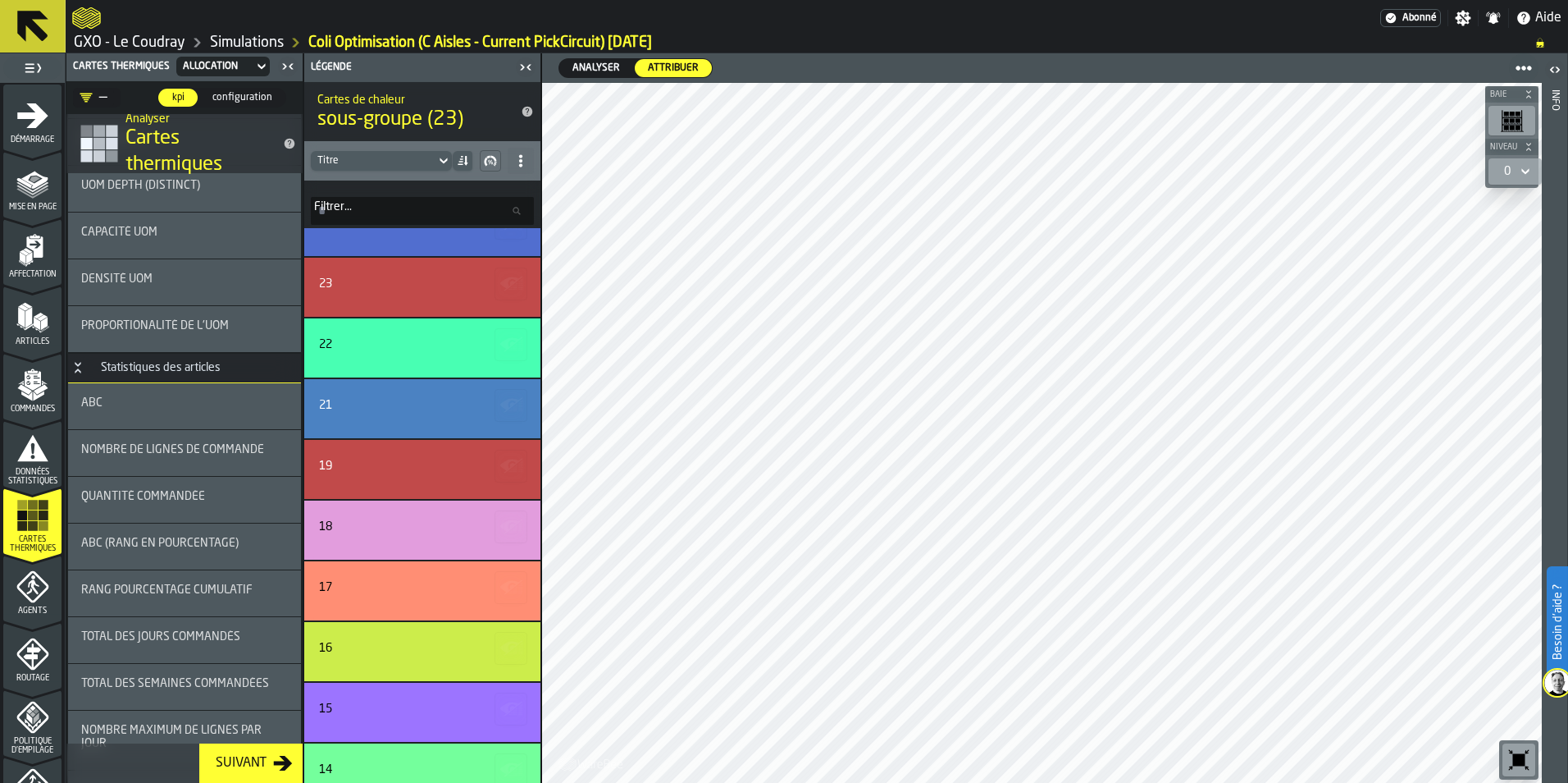
click at [138, 408] on div "ABC" at bounding box center [184, 404] width 207 height 14
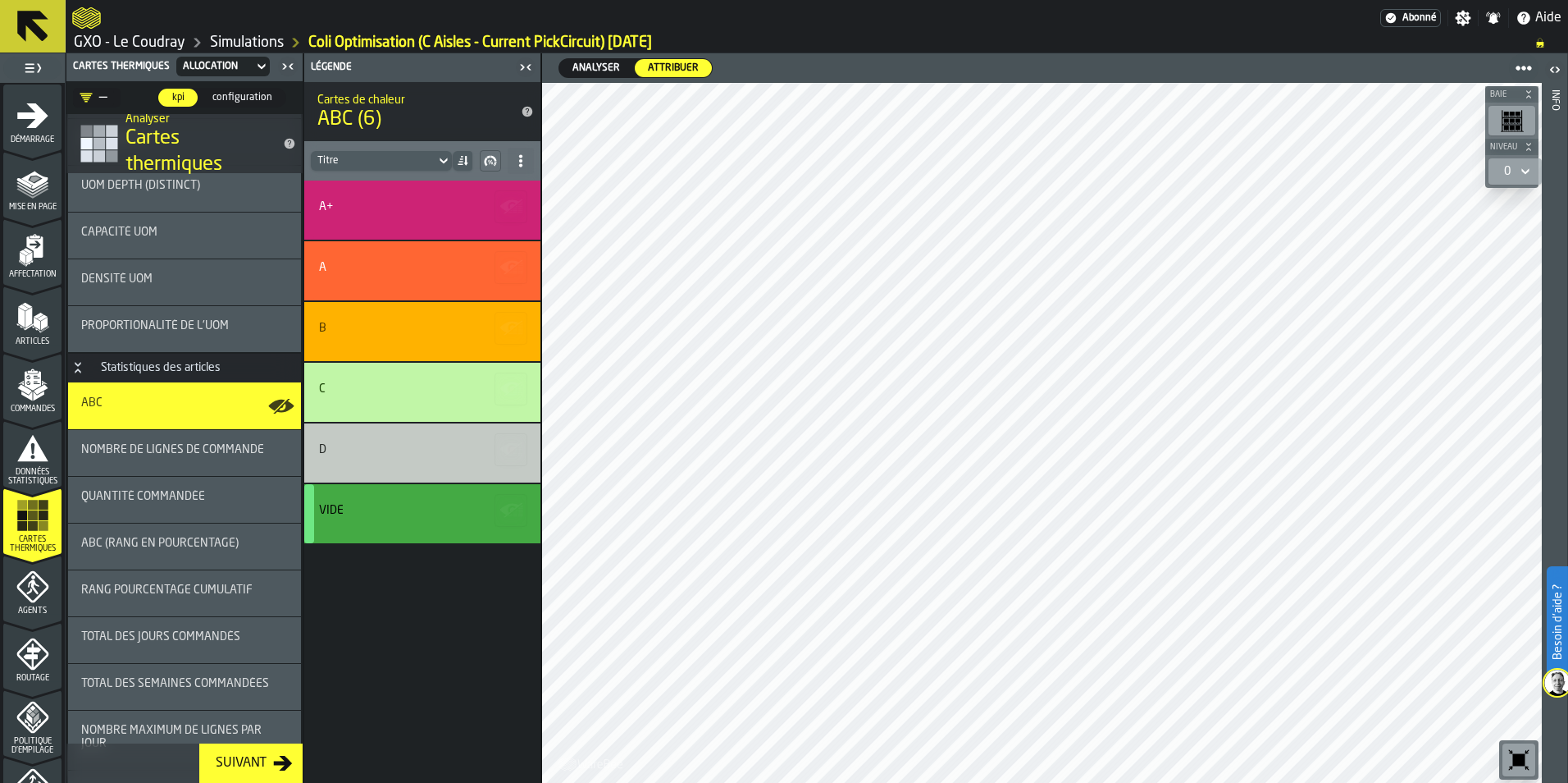
scroll to position [246, 0]
